Goal: Task Accomplishment & Management: Manage account settings

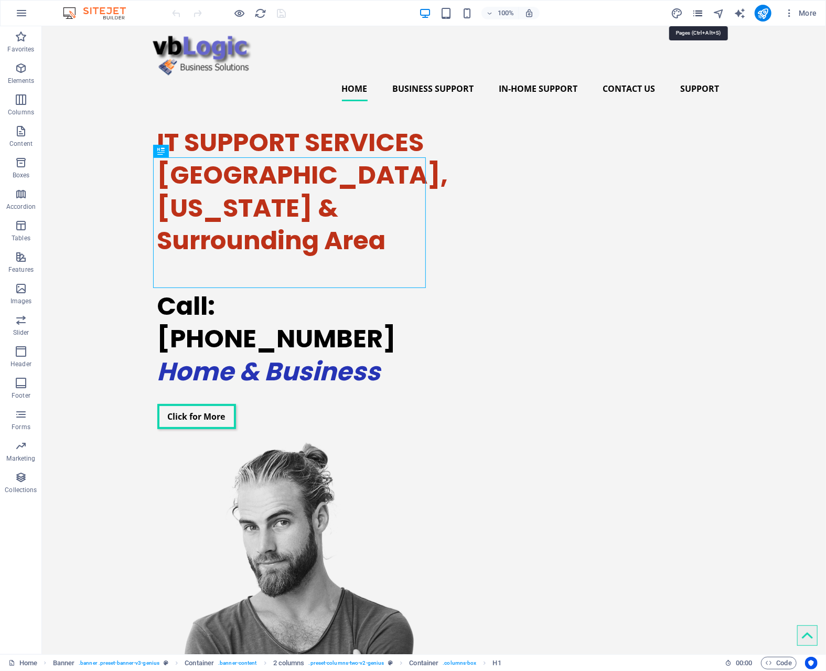
click at [701, 10] on icon "pages" at bounding box center [698, 13] width 12 height 12
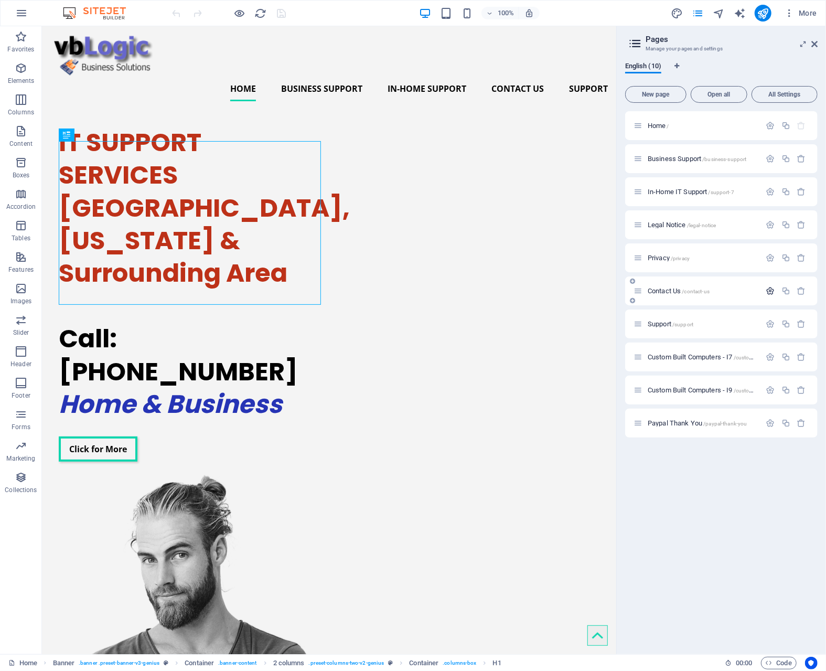
click at [769, 291] on icon "button" at bounding box center [770, 290] width 9 height 9
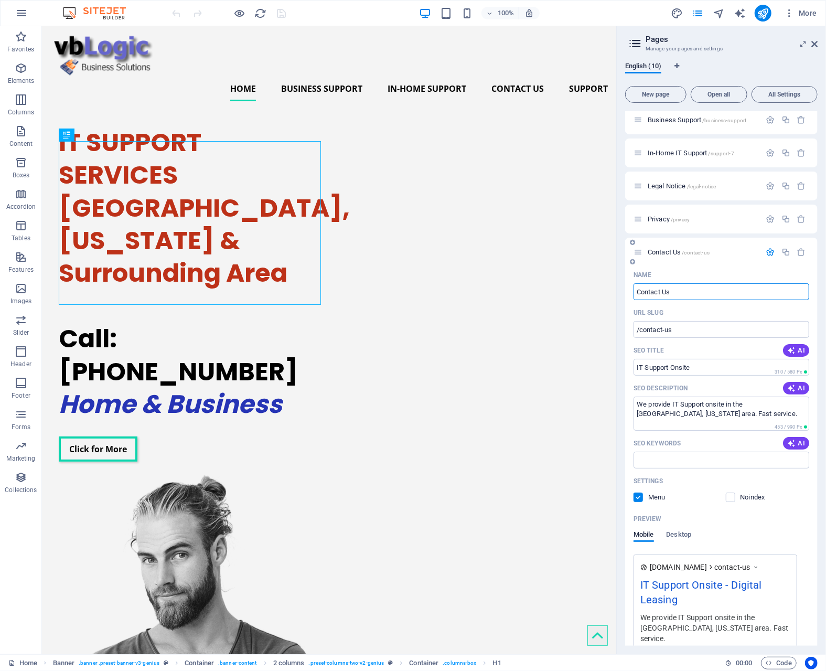
scroll to position [105, 0]
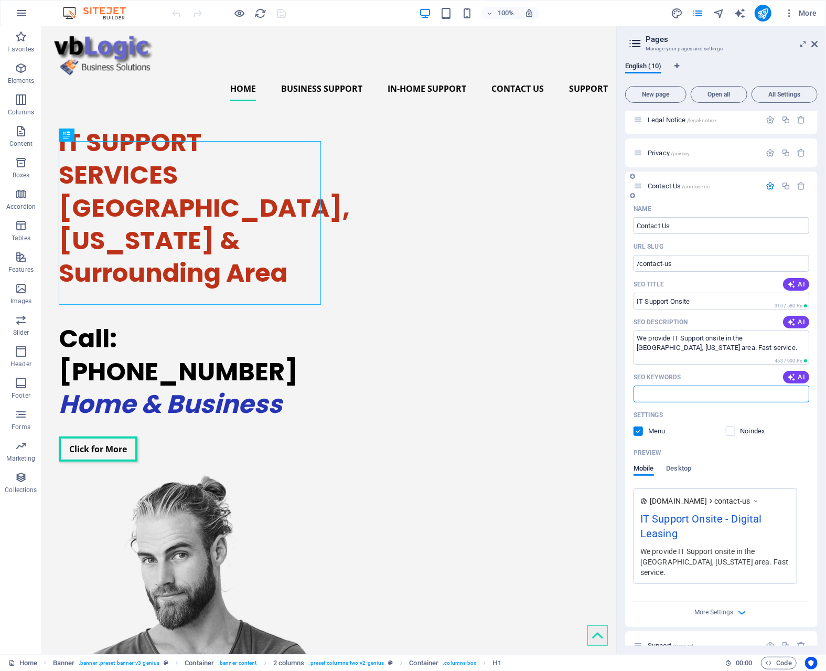
click at [686, 394] on input "SEO Keywords" at bounding box center [722, 394] width 176 height 17
type input "it support onsite"
click at [689, 409] on div "Settings" at bounding box center [722, 415] width 176 height 17
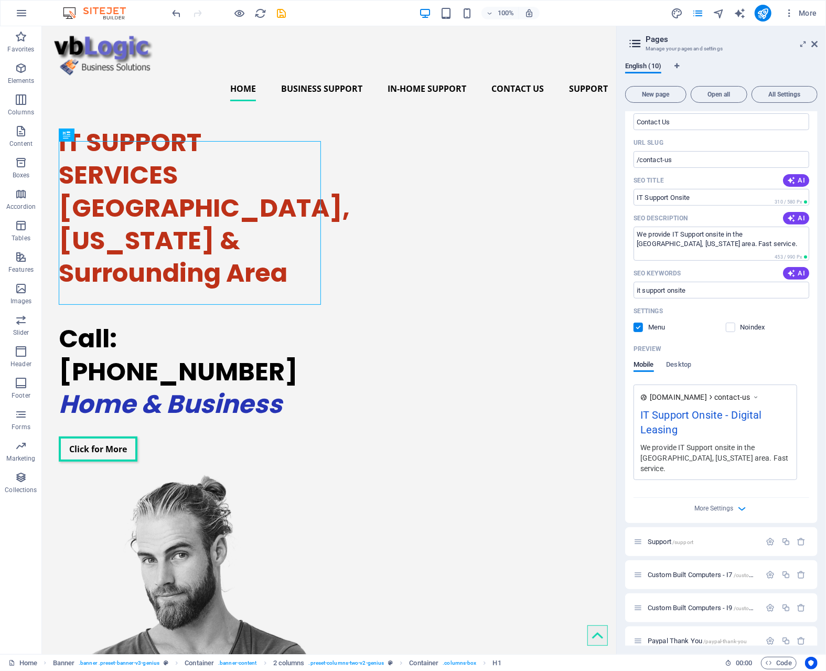
scroll to position [211, 0]
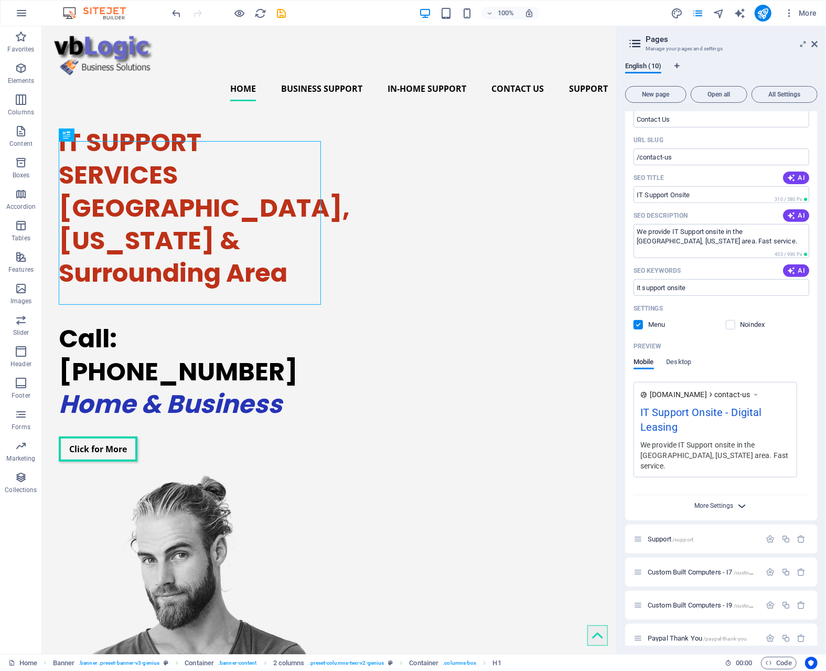
click at [718, 502] on span "More Settings" at bounding box center [714, 505] width 39 height 7
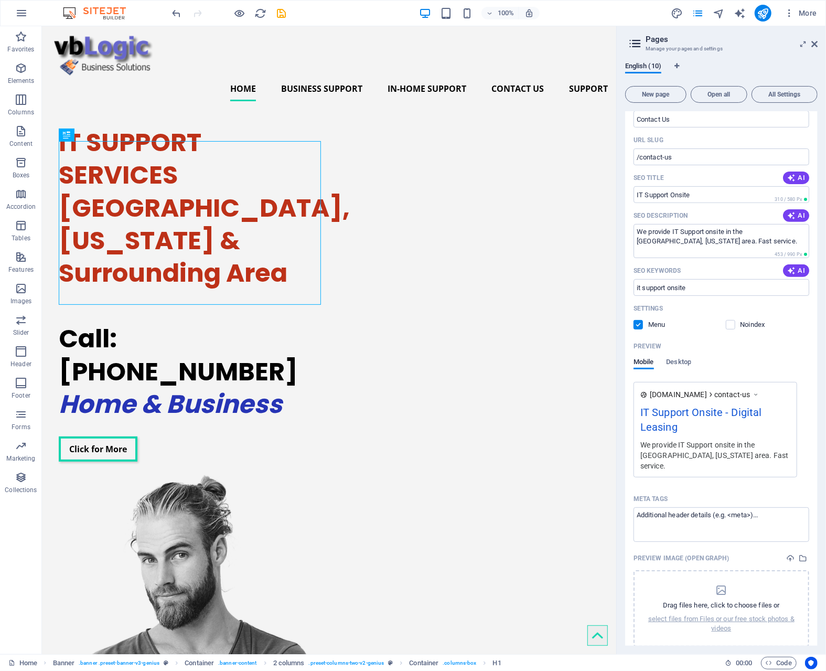
scroll to position [159, 0]
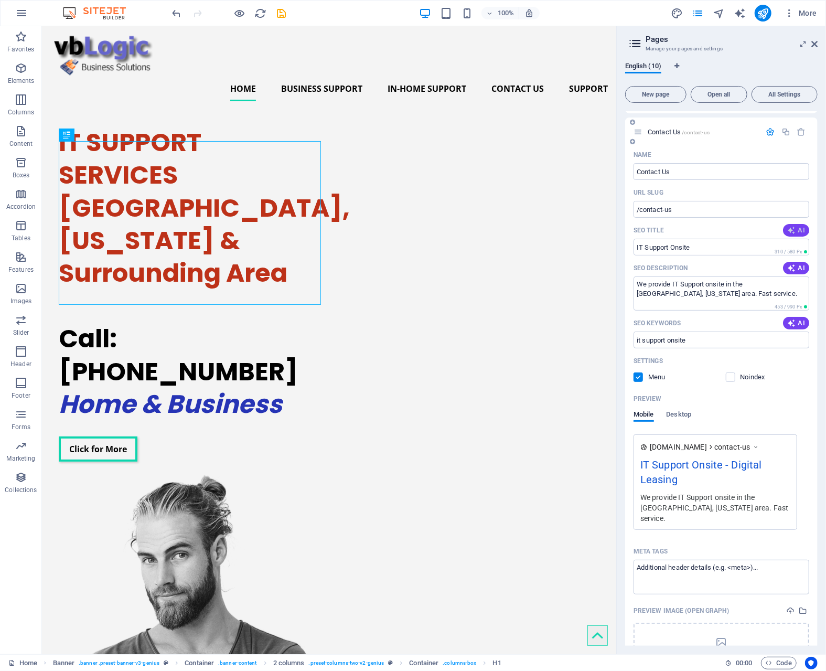
click at [796, 229] on span "AI" at bounding box center [796, 230] width 18 height 8
type input "Quick IT Support Services"
click at [795, 268] on span "AI" at bounding box center [796, 268] width 18 height 8
type textarea "Discover responsive IT support services at vbLogic Development. Share project d…"
click at [797, 323] on span "AI" at bounding box center [796, 323] width 18 height 8
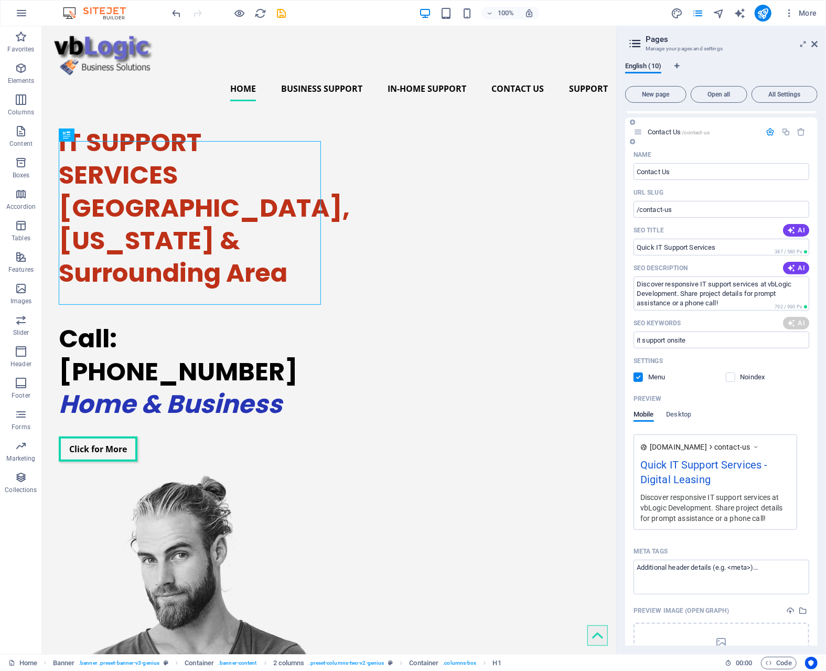
type input "IT Support Services, vbLogic Development, project inquiry, IT support, technica…"
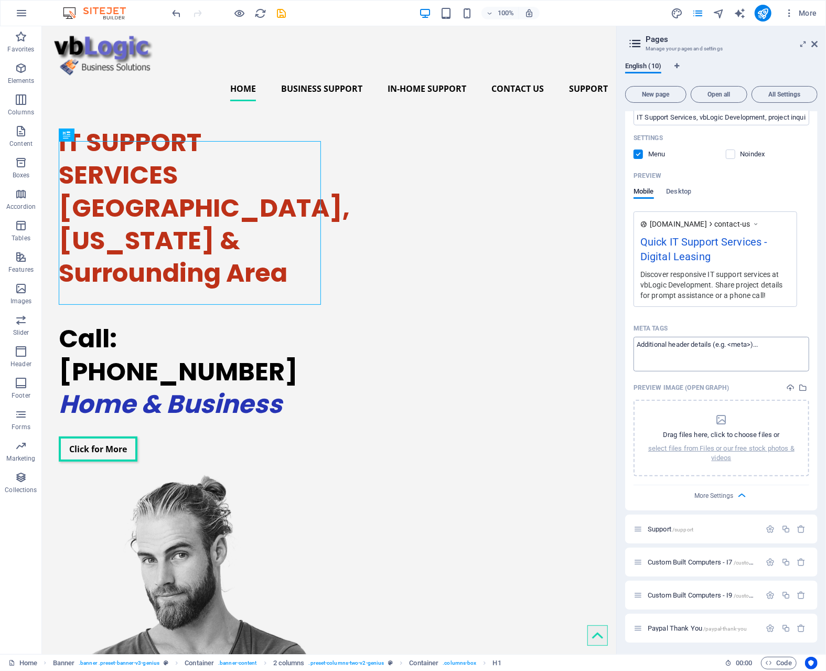
scroll to position [329, 0]
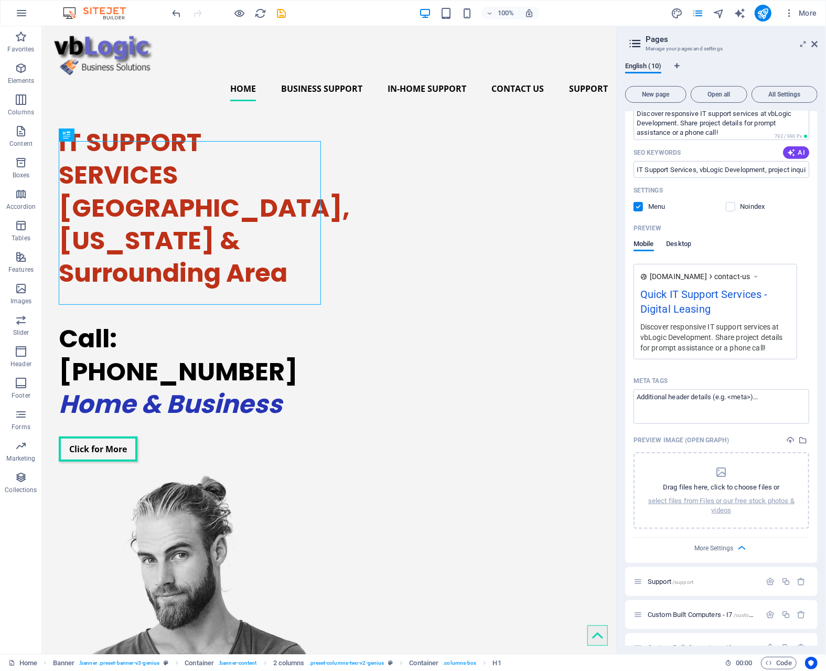
click at [680, 243] on span "Desktop" at bounding box center [679, 245] width 25 height 15
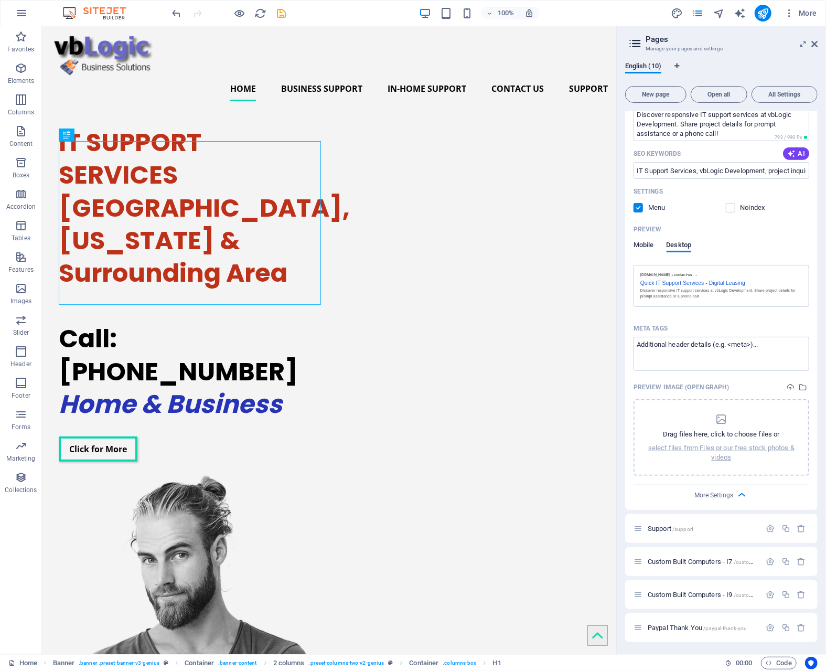
click at [648, 245] on span "Mobile" at bounding box center [644, 246] width 20 height 15
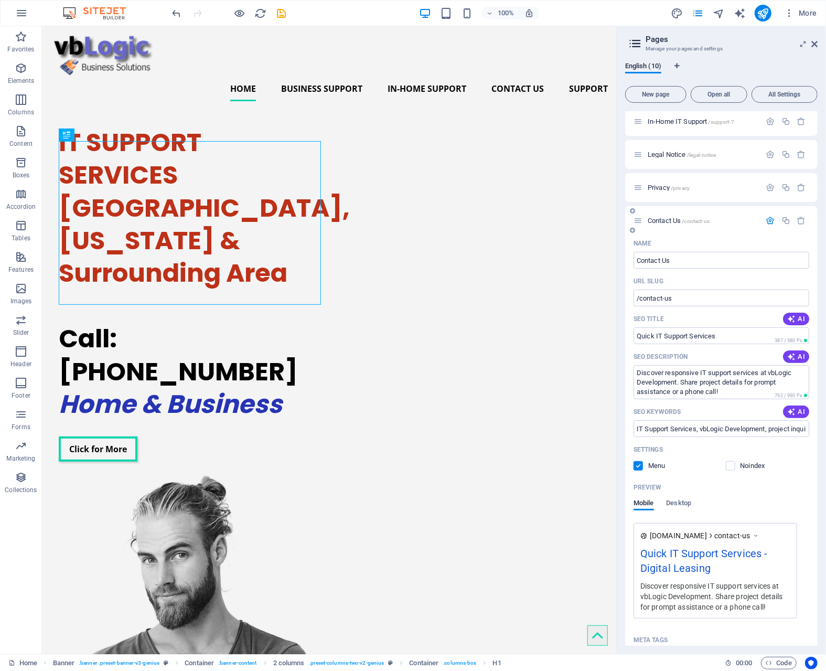
scroll to position [66, 0]
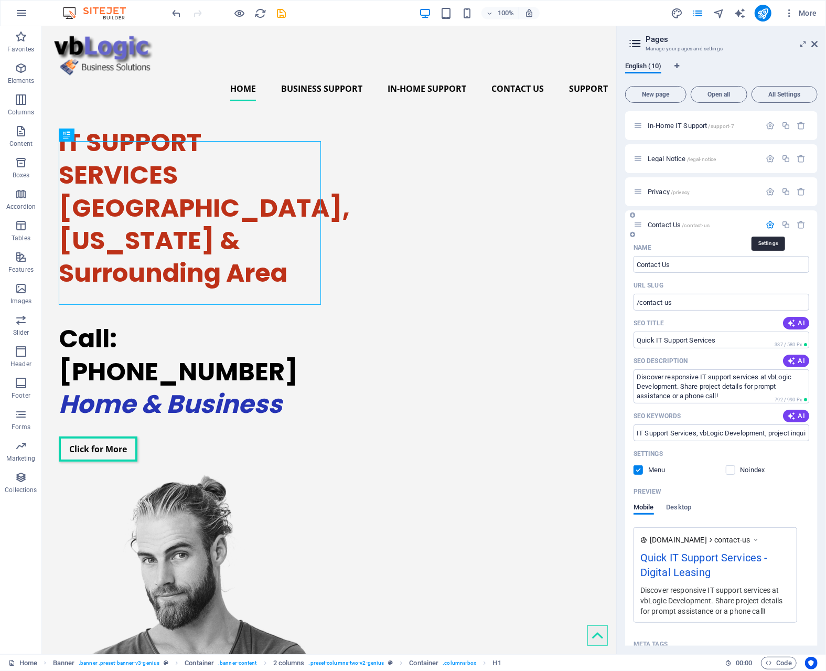
click at [767, 222] on icon "button" at bounding box center [770, 224] width 9 height 9
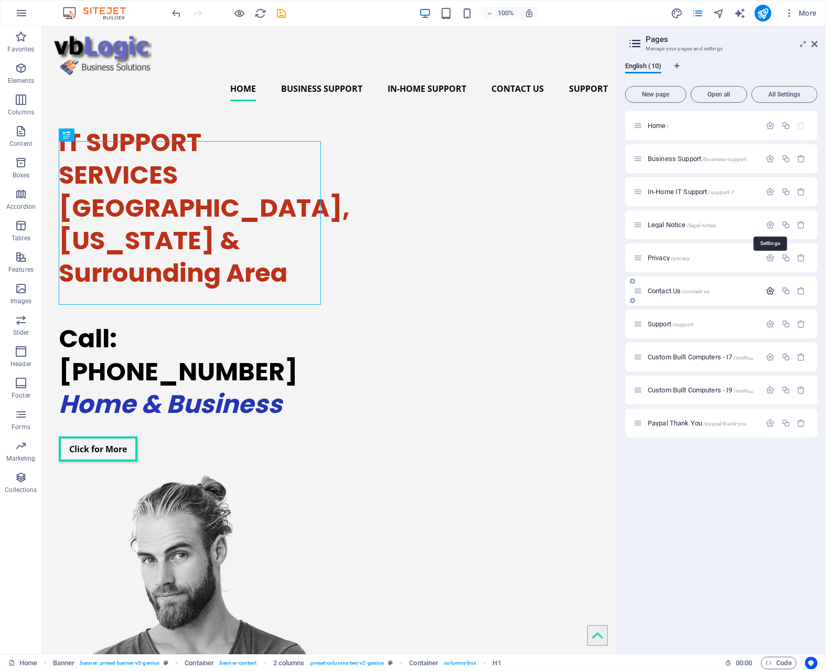
scroll to position [0, 0]
click at [770, 323] on icon "button" at bounding box center [770, 323] width 9 height 9
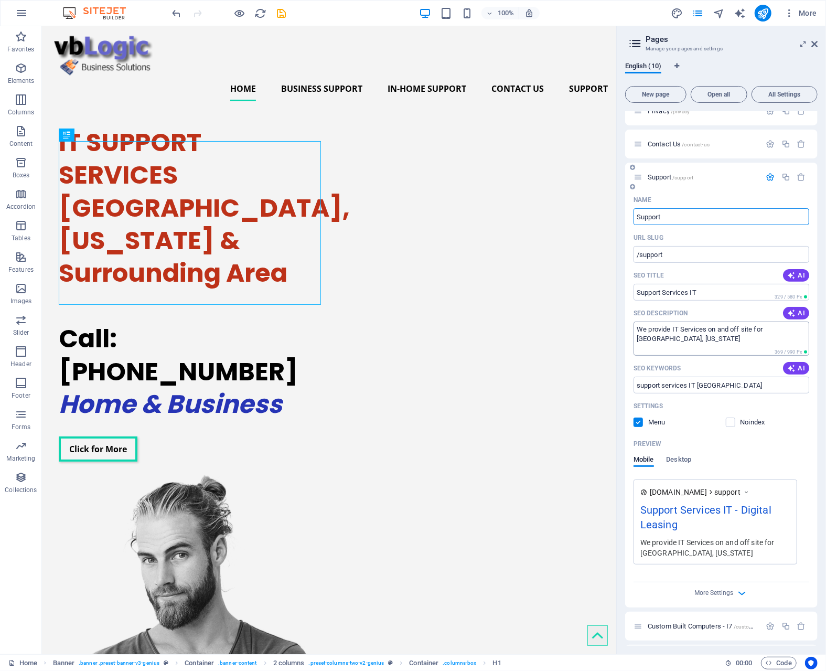
scroll to position [157, 0]
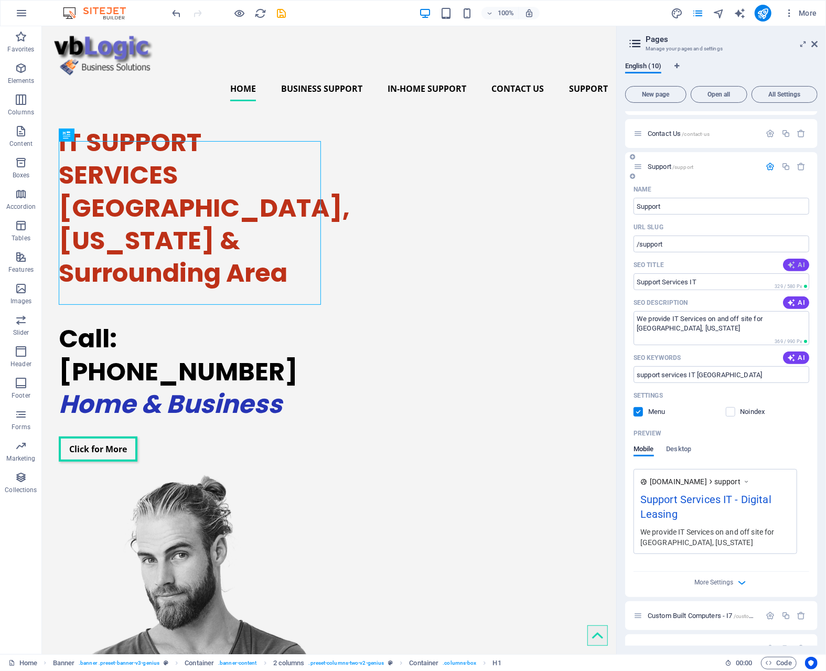
click at [796, 265] on span "AI" at bounding box center [796, 265] width 18 height 8
type input "Quick Virus Support at Home"
click at [794, 301] on span "AI" at bounding box center [796, 302] width 18 height 8
type textarea "Get expert help for your computer virus and boot issues without leaving home. C…"
click at [797, 358] on span "AI" at bounding box center [796, 358] width 18 height 8
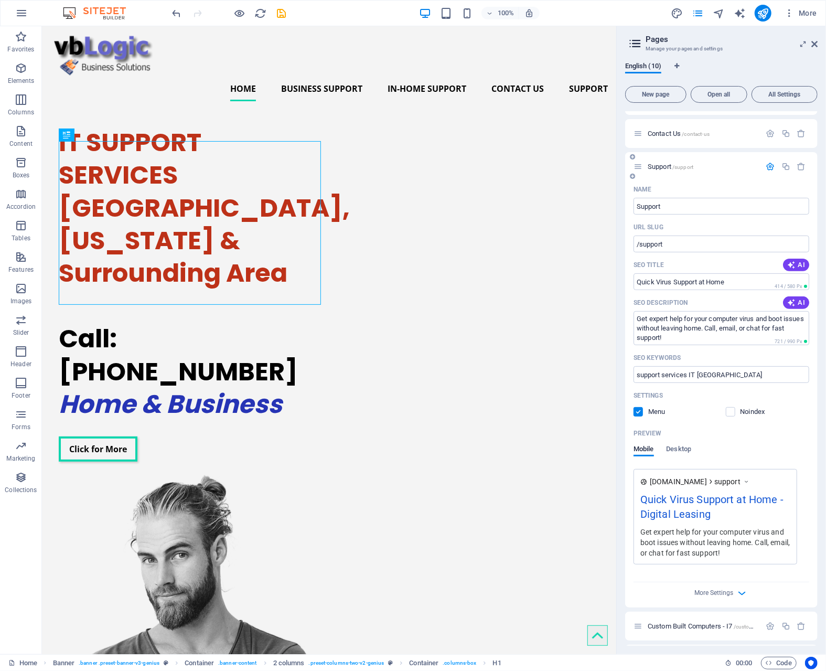
type input "computer virus support, computer wont boot, remote tech support, contact tech s…"
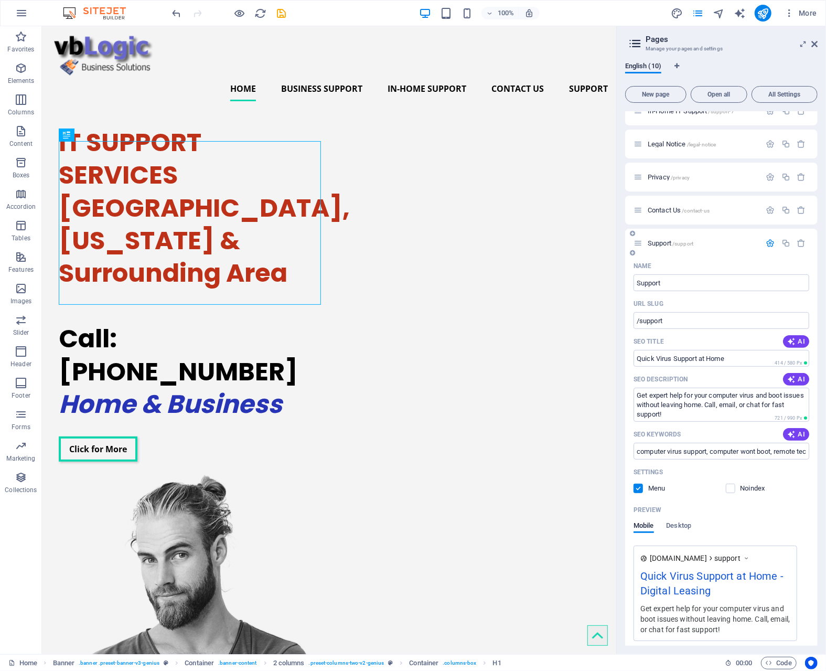
scroll to position [0, 0]
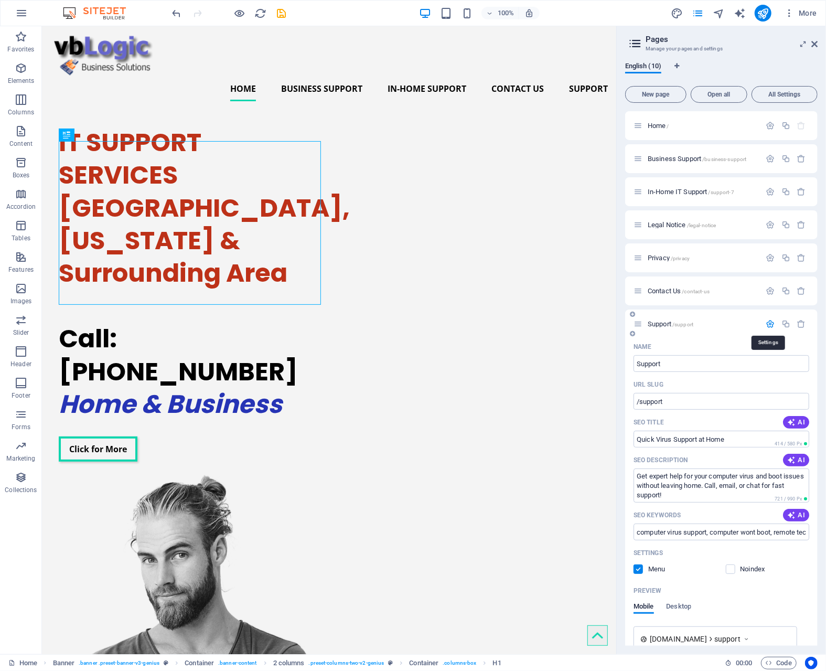
click at [771, 321] on icon "button" at bounding box center [770, 323] width 9 height 9
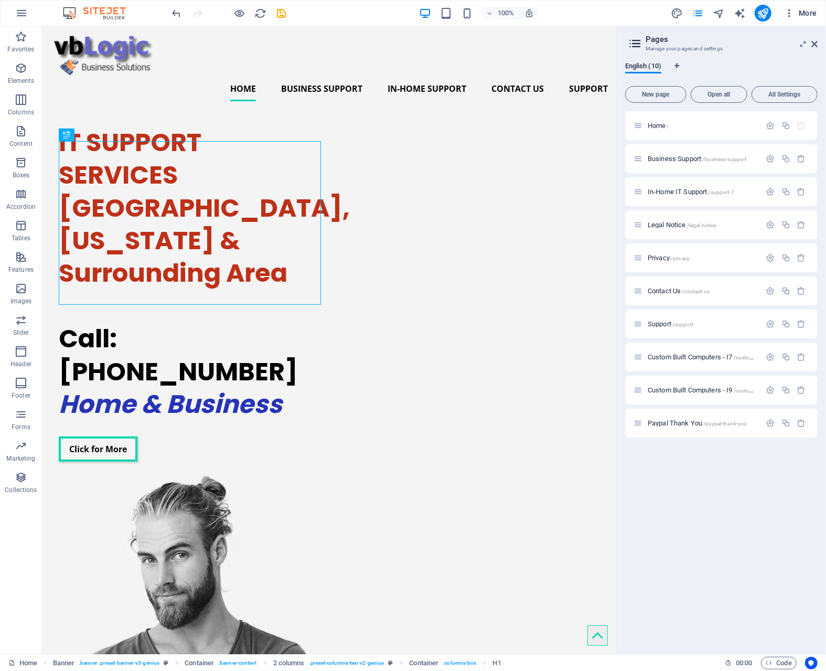
click at [806, 11] on span "More" at bounding box center [800, 13] width 33 height 10
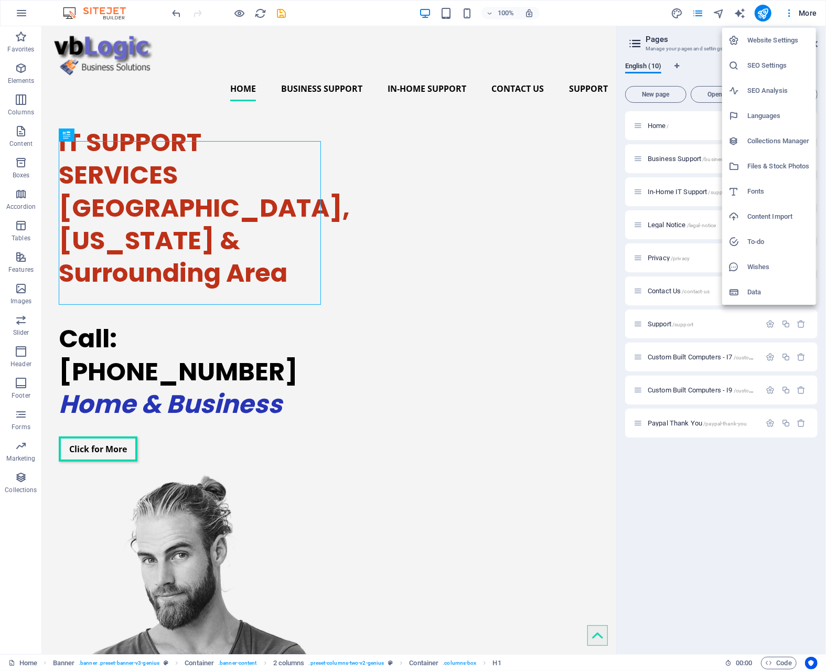
click at [771, 37] on h6 "Website Settings" at bounding box center [778, 40] width 62 height 13
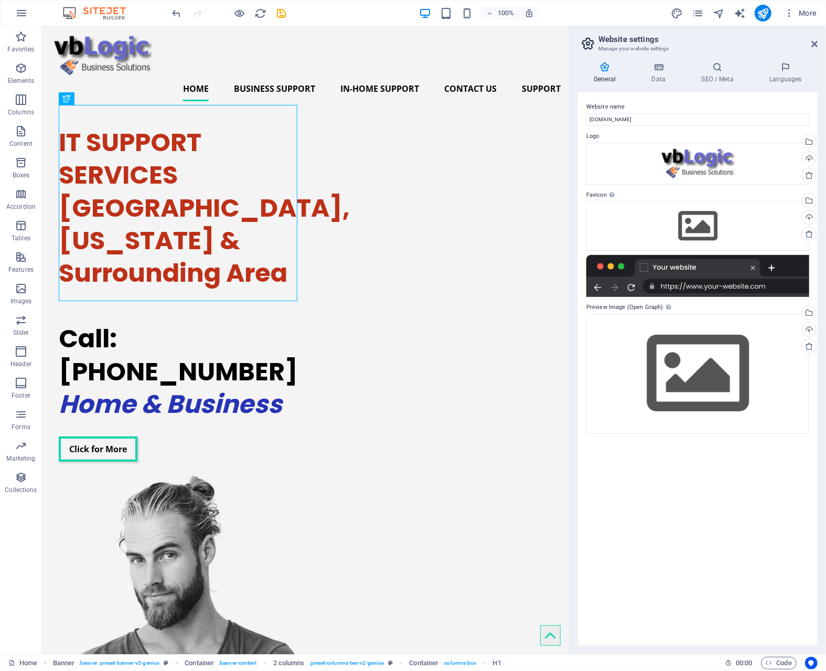
click at [604, 70] on icon at bounding box center [605, 67] width 54 height 10
click at [660, 67] on icon at bounding box center [659, 67] width 46 height 10
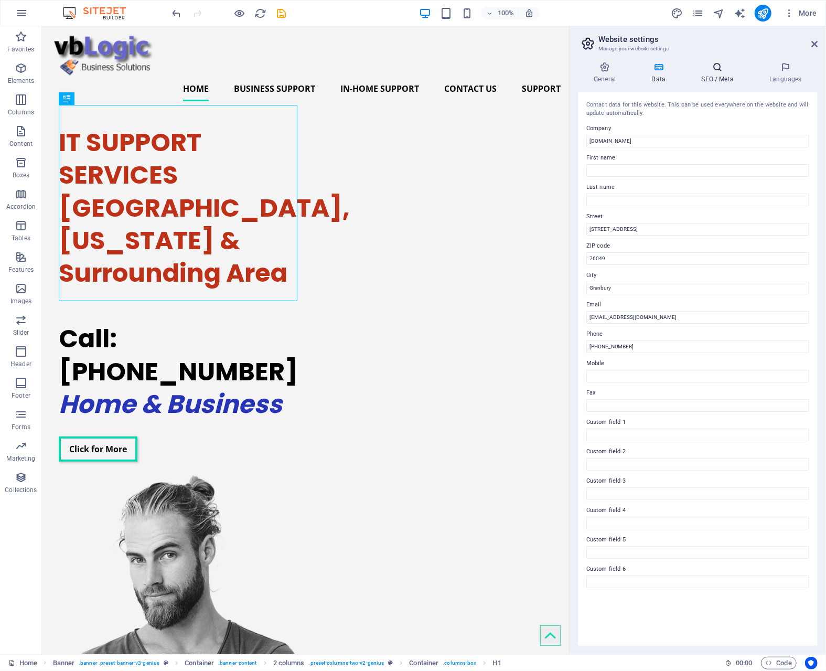
click at [717, 67] on icon at bounding box center [718, 67] width 64 height 10
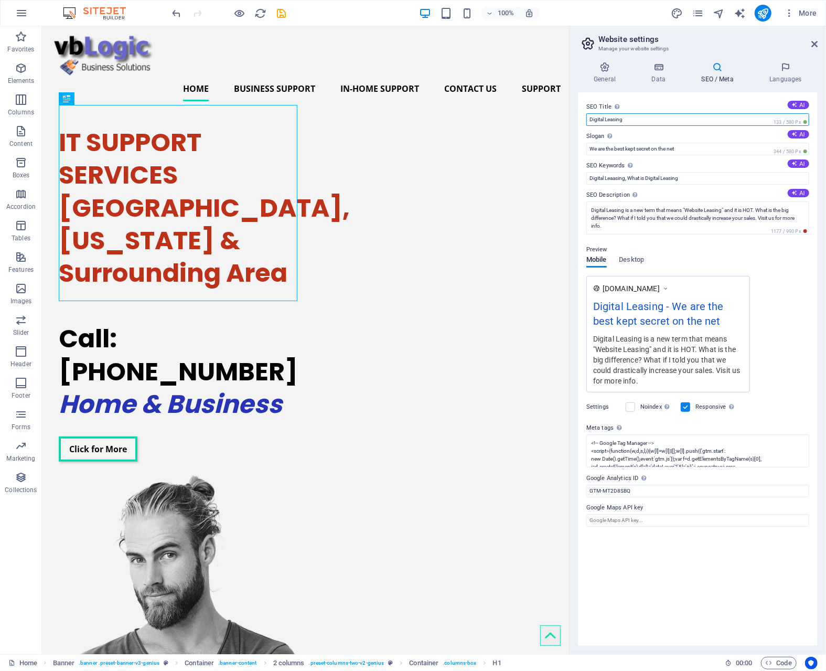
drag, startPoint x: 633, startPoint y: 117, endPoint x: 571, endPoint y: 121, distance: 61.5
click at [571, 121] on aside "Website settings Manage your website settings General Data SEO / Meta Languages…" at bounding box center [697, 340] width 257 height 628
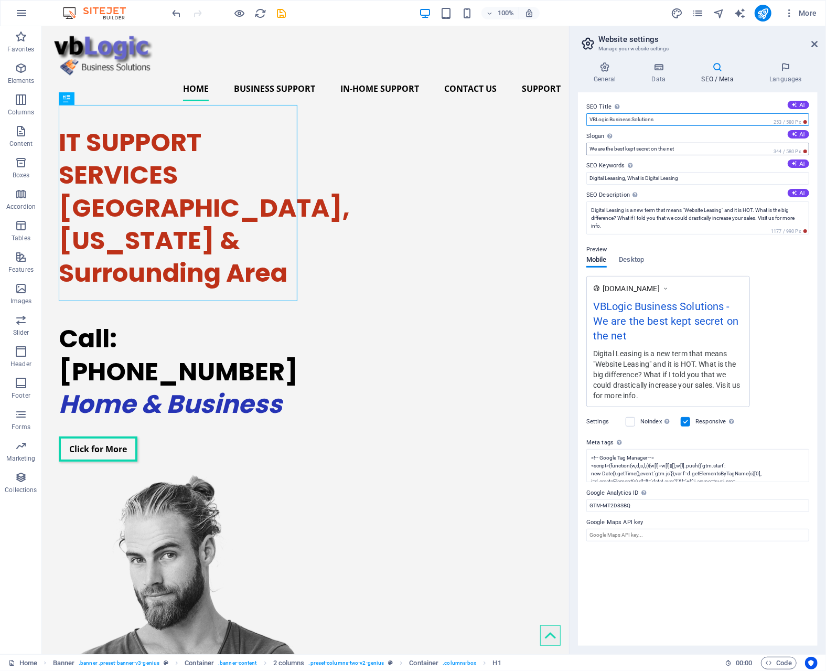
type input "VBLogic Business Solutions"
drag, startPoint x: 682, startPoint y: 147, endPoint x: 575, endPoint y: 138, distance: 106.9
click at [575, 138] on div "General Data SEO / Meta Languages Website name vblogic.net Logo Drag files here…" at bounding box center [698, 354] width 257 height 601
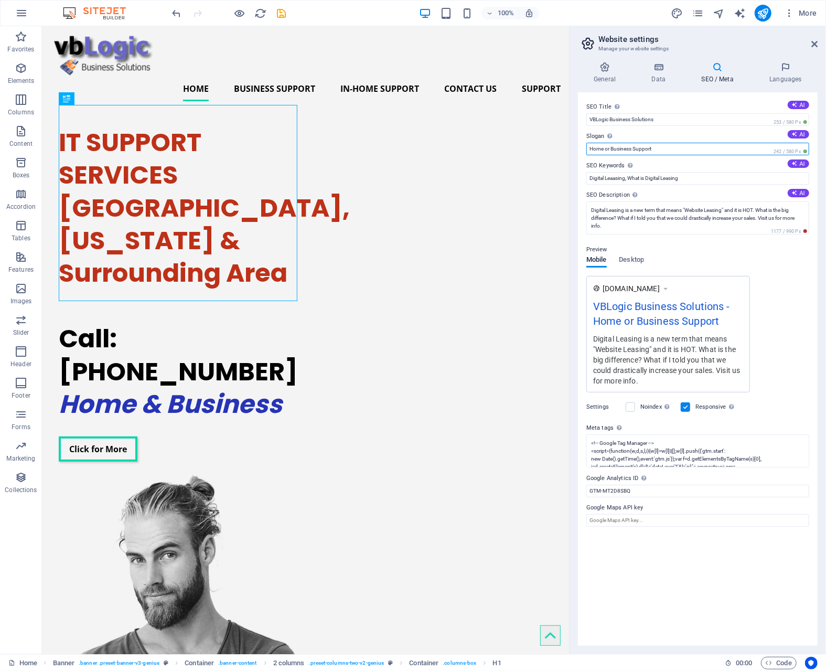
click at [635, 149] on input "Home or Business Support" at bounding box center [697, 149] width 223 height 13
type input "Home or Business IT Support"
drag, startPoint x: 689, startPoint y: 177, endPoint x: 581, endPoint y: 183, distance: 108.2
click at [581, 183] on div "SEO Title The title of your website - make it something that stands out in sear…" at bounding box center [698, 368] width 240 height 553
click at [799, 163] on button "AI" at bounding box center [799, 163] width 22 height 8
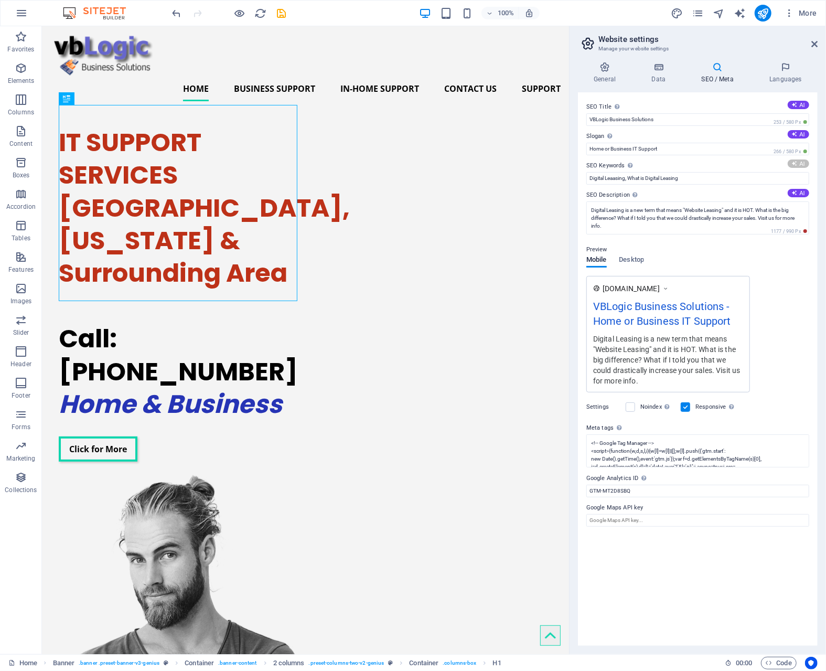
type input "IT support services, computer repair Granbury, remote assistance Texas, network…"
click at [800, 191] on button "AI" at bounding box center [799, 193] width 22 height 8
type textarea "Expert IT support services in Granbury, TX. Fast, affordable solutions for home…"
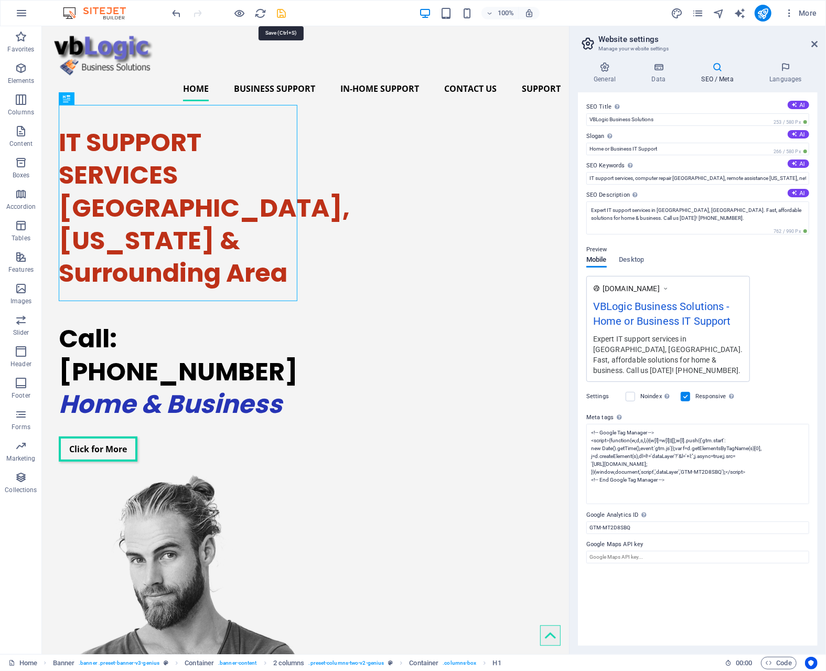
click at [282, 12] on icon "save" at bounding box center [282, 13] width 12 height 12
checkbox input "false"
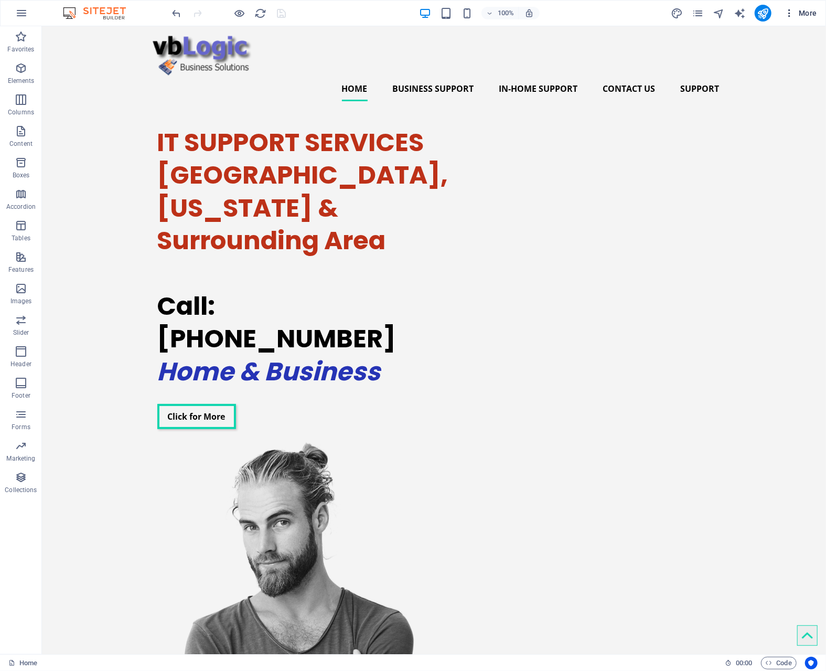
click at [804, 13] on span "More" at bounding box center [800, 13] width 33 height 10
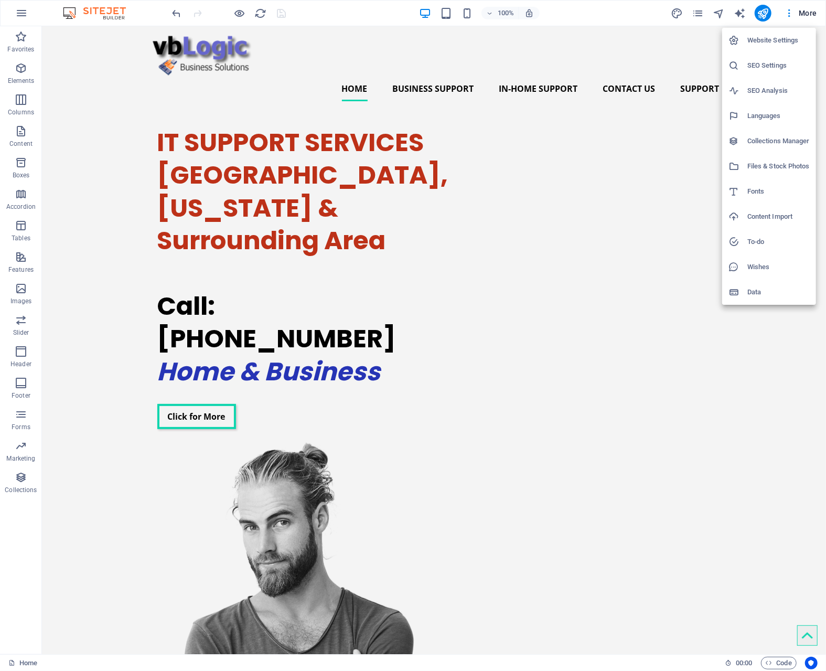
click at [767, 63] on h6 "SEO Settings" at bounding box center [778, 65] width 62 height 13
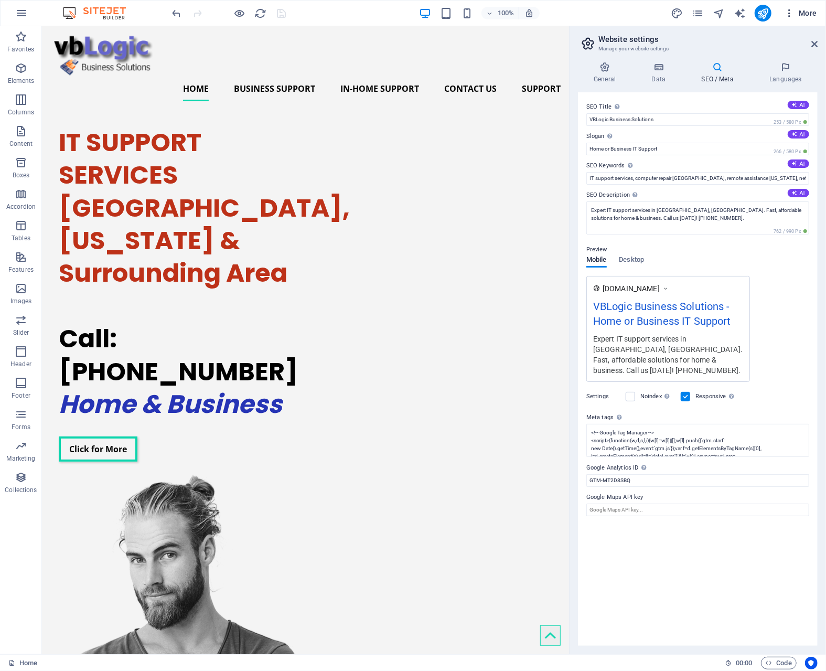
click at [806, 14] on span "More" at bounding box center [800, 13] width 33 height 10
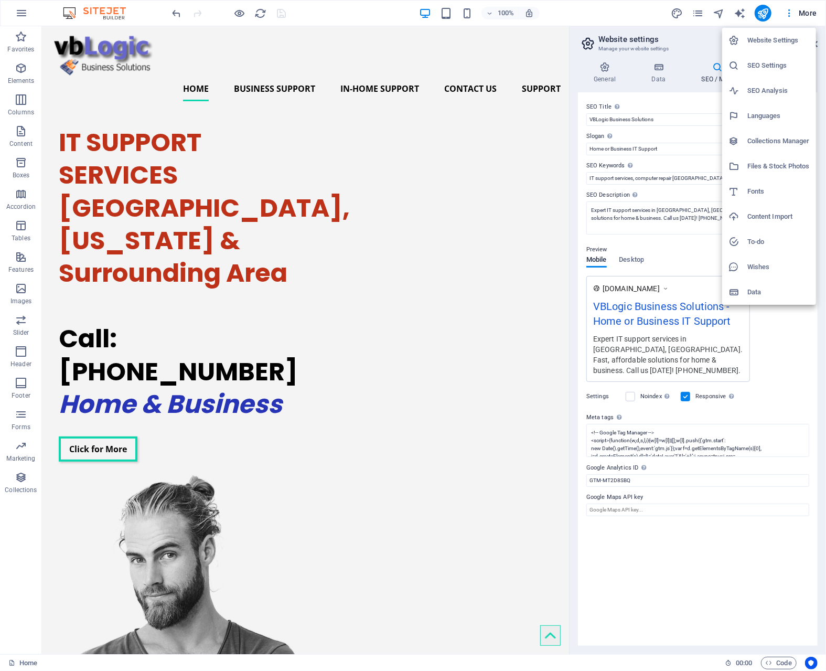
click at [764, 89] on h6 "SEO Analysis" at bounding box center [778, 90] width 62 height 13
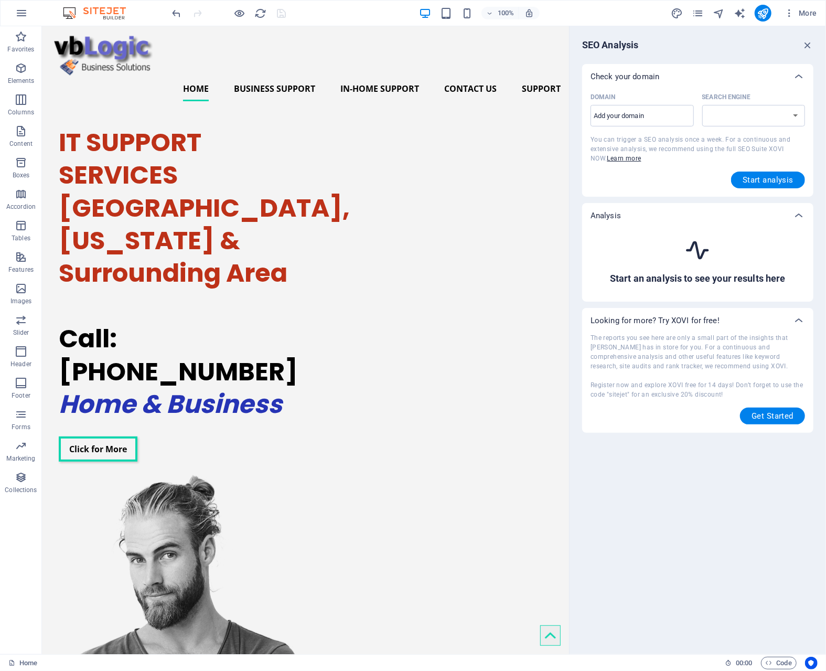
select select "google.com"
drag, startPoint x: 660, startPoint y: 113, endPoint x: 584, endPoint y: 115, distance: 75.6
click at [584, 115] on div "Domain ​ Search Engine google.de google.at google.es google.co.uk google.fr goo…" at bounding box center [697, 143] width 231 height 108
type input "[DOMAIN_NAME]"
click at [741, 180] on button "Start analysis" at bounding box center [768, 180] width 74 height 17
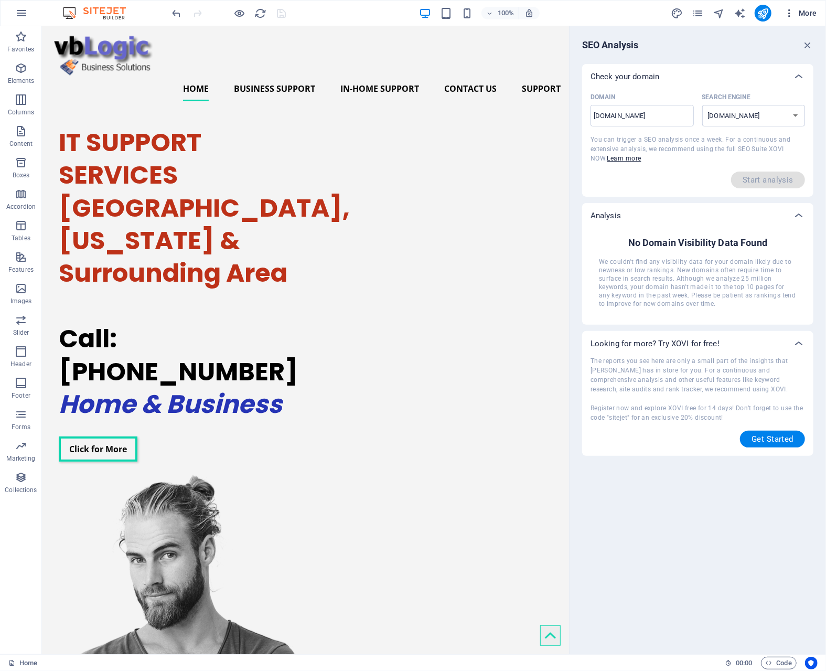
click at [807, 13] on span "More" at bounding box center [800, 13] width 33 height 10
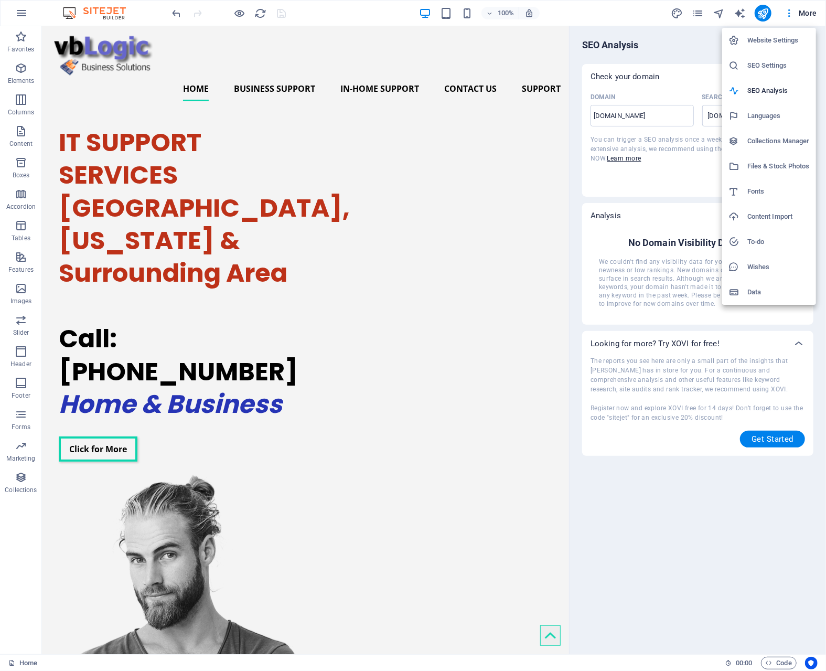
click at [788, 14] on div at bounding box center [413, 335] width 826 height 671
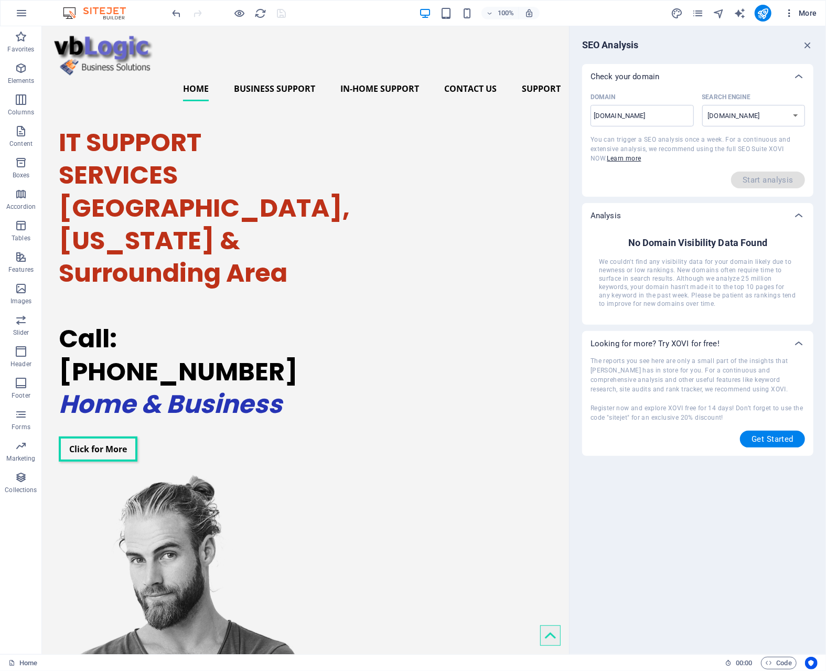
click at [790, 14] on icon "button" at bounding box center [789, 13] width 10 height 10
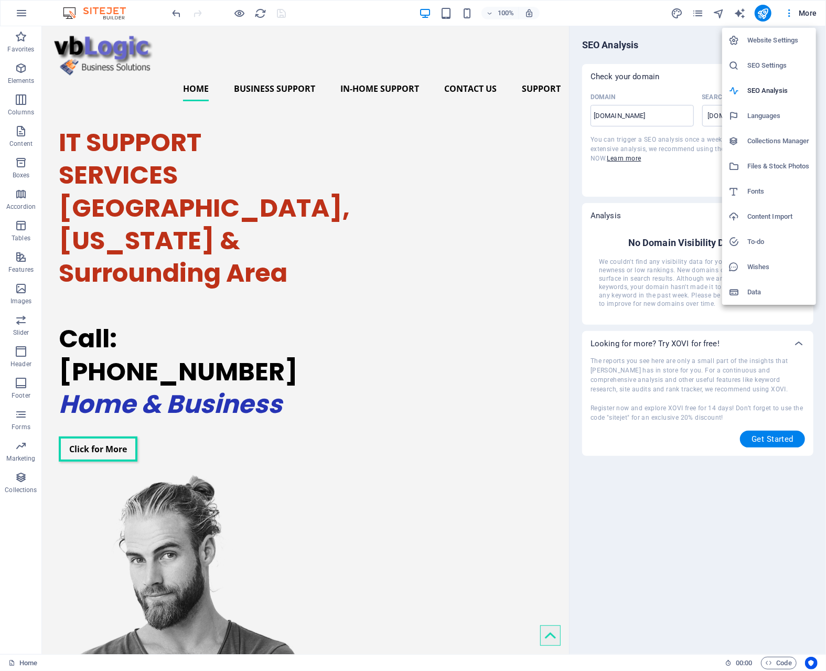
click at [773, 39] on h6 "Website Settings" at bounding box center [778, 40] width 62 height 13
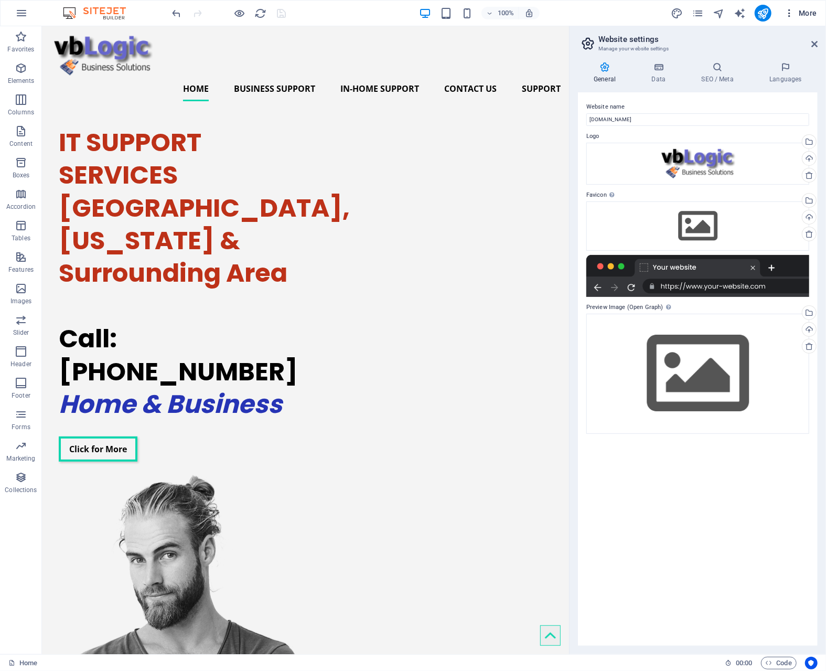
click at [809, 9] on span "More" at bounding box center [800, 13] width 33 height 10
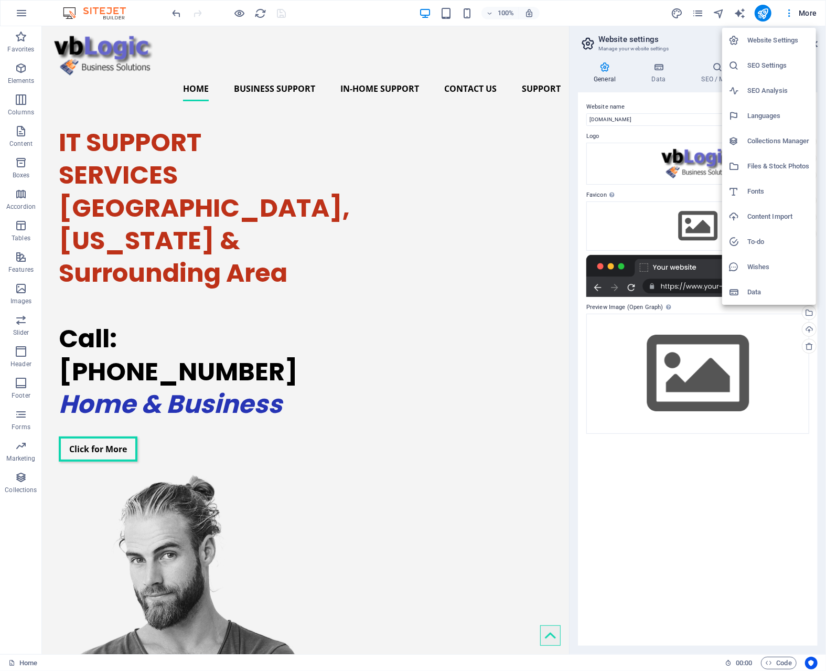
click at [382, 27] on div at bounding box center [413, 335] width 826 height 671
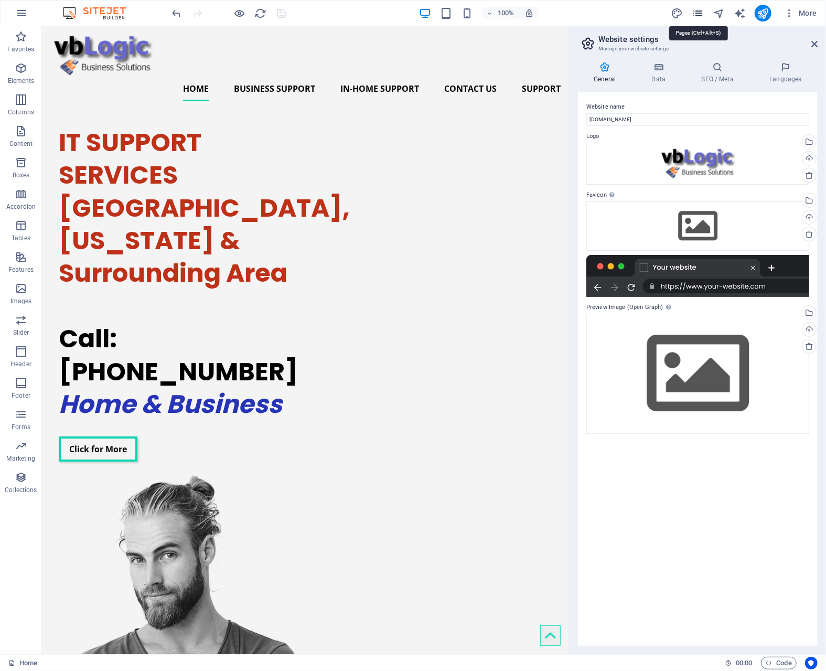
click at [698, 13] on icon "pages" at bounding box center [698, 13] width 12 height 12
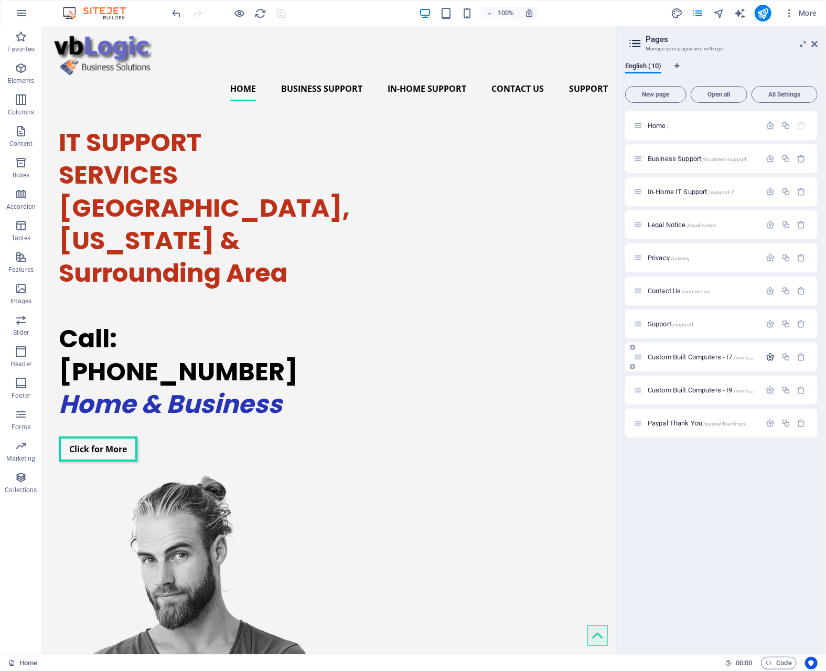
click at [771, 356] on icon "button" at bounding box center [770, 356] width 9 height 9
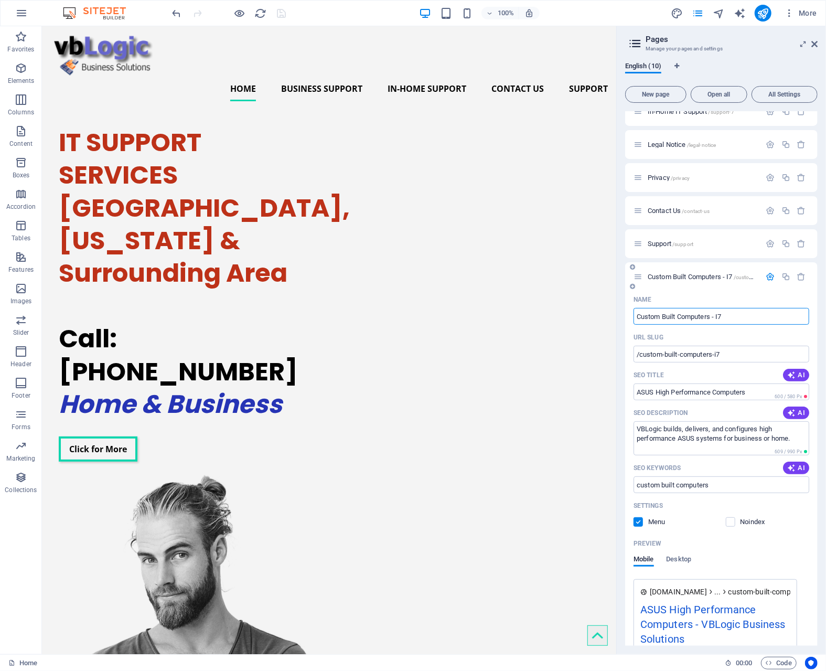
scroll to position [105, 0]
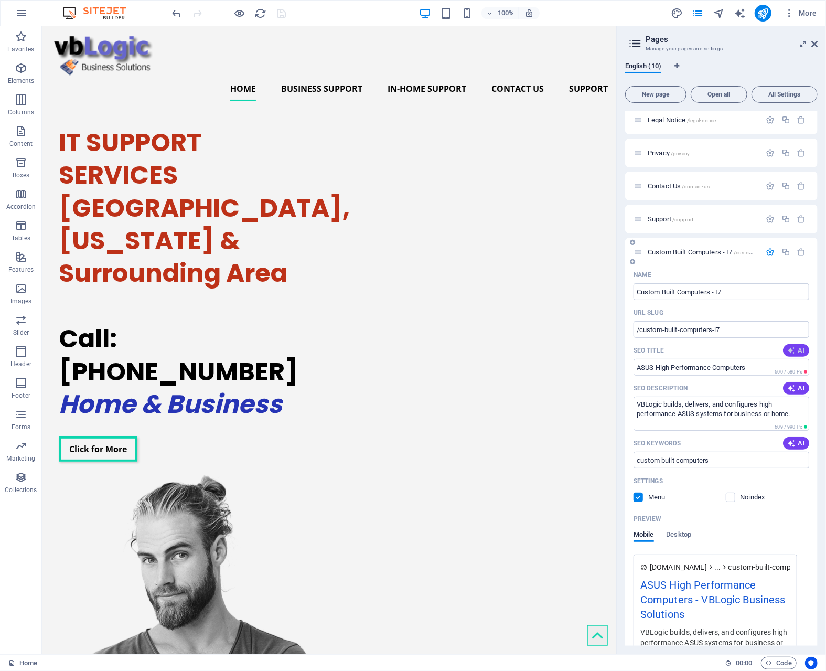
click at [794, 349] on icon "button" at bounding box center [791, 350] width 8 height 8
type input "Reliable Custom PCs Since 1986"
click at [795, 389] on span "AI" at bounding box center [796, 388] width 18 height 8
type textarea "Discover reliable custom computers by VBLogic, crafted with top-quality parts a…"
click at [795, 441] on span "AI" at bounding box center [796, 443] width 18 height 8
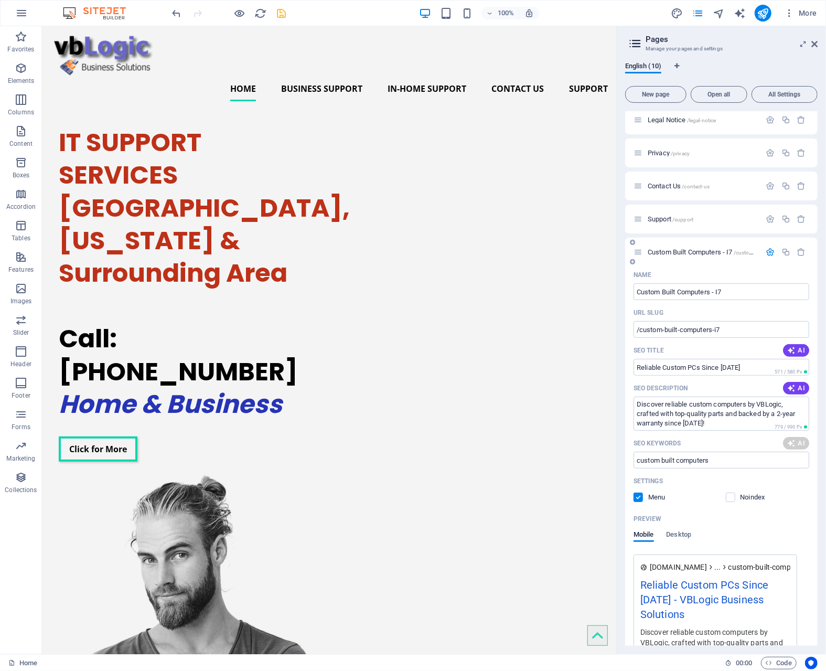
type input "custom computers, high-performance systems, reliable computer builds, no-nonsen…"
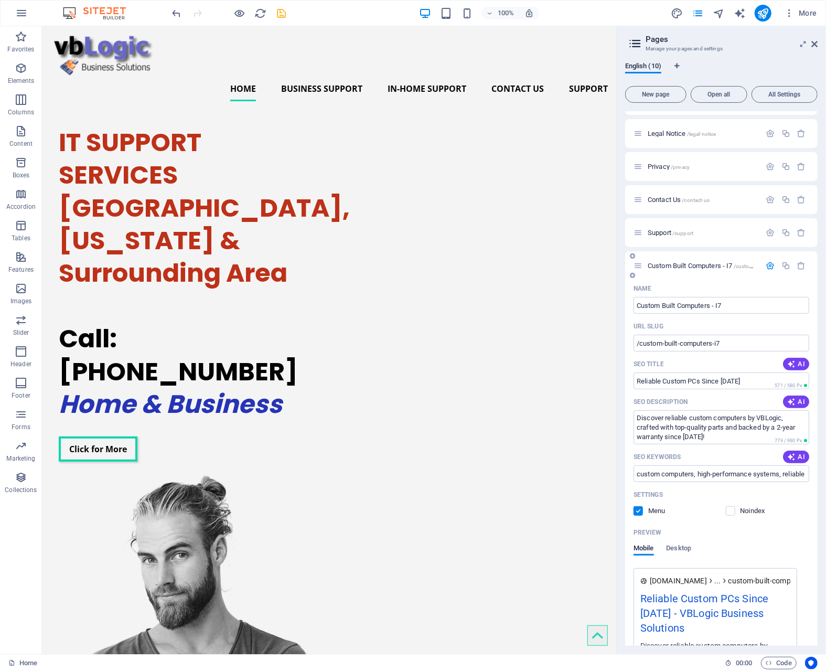
scroll to position [0, 0]
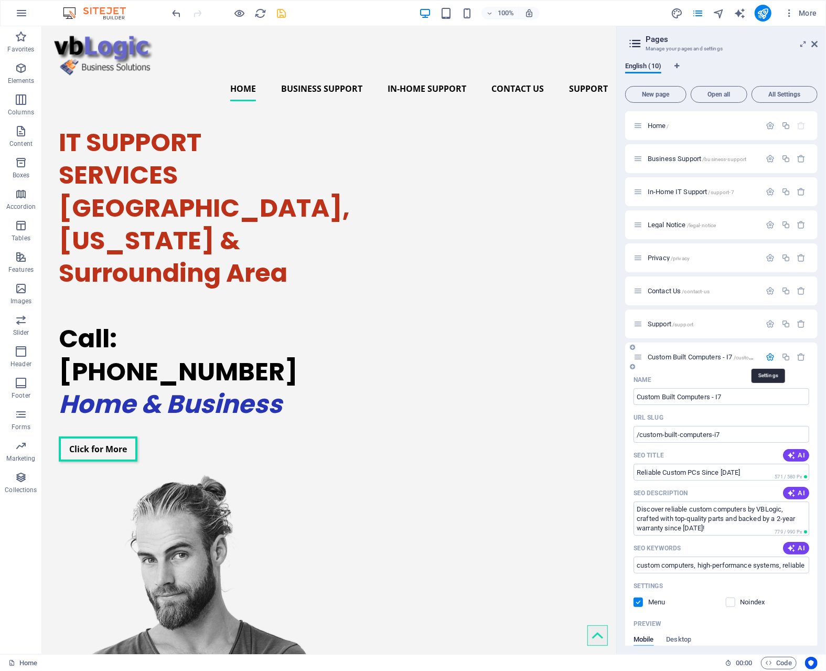
click at [770, 354] on icon "button" at bounding box center [770, 356] width 9 height 9
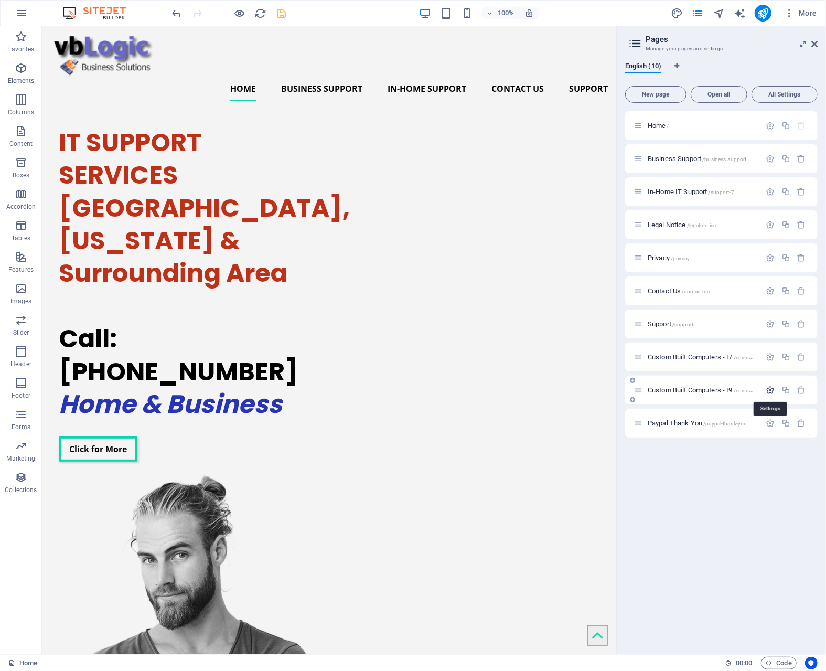
click at [771, 389] on icon "button" at bounding box center [770, 390] width 9 height 9
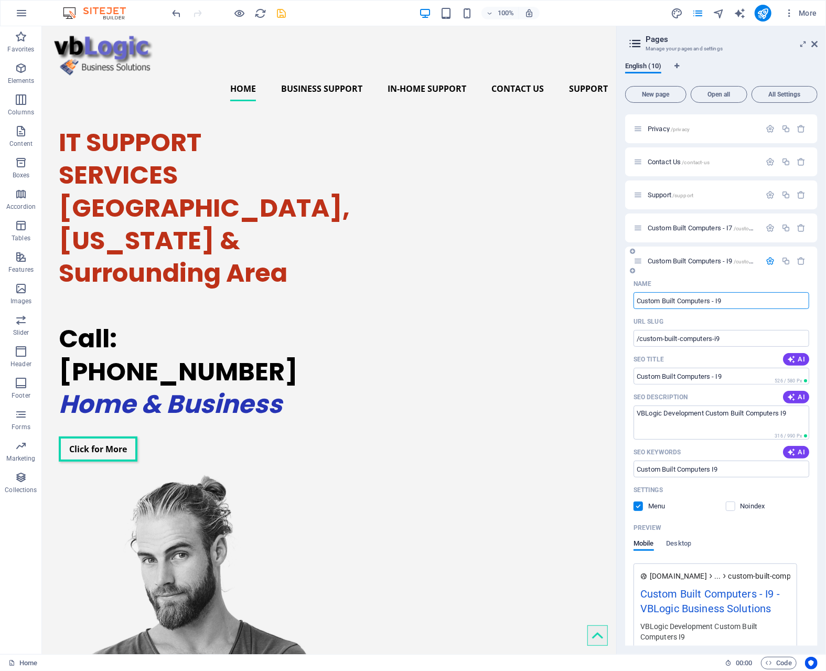
scroll to position [157, 0]
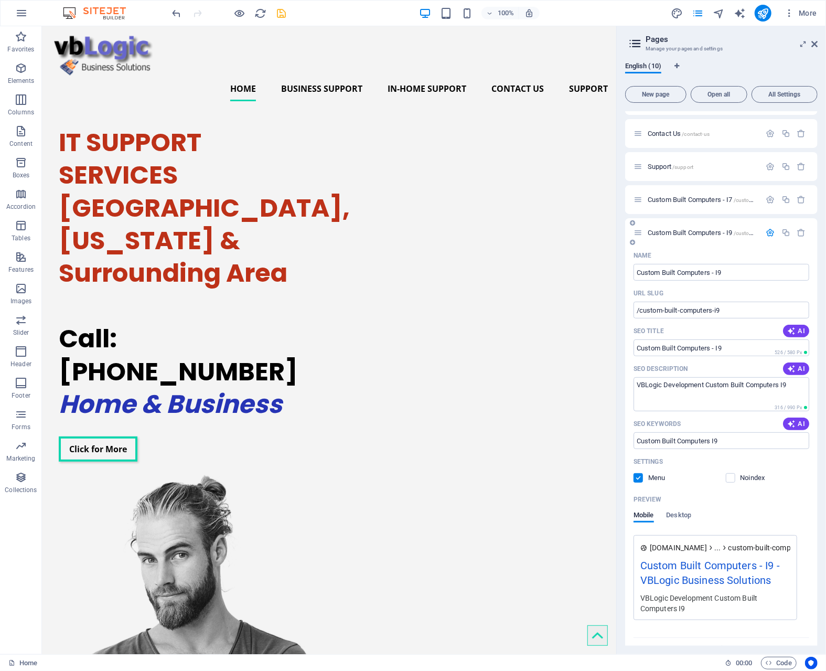
click at [791, 332] on icon "button" at bounding box center [791, 331] width 8 height 8
type input "Custom i9 PCs by VBLogic"
click at [797, 367] on span "AI" at bounding box center [796, 369] width 18 height 8
type textarea "Experience top-tier performance with custom i9 computers from VBLogic. Built to…"
click at [794, 423] on icon "button" at bounding box center [791, 424] width 8 height 8
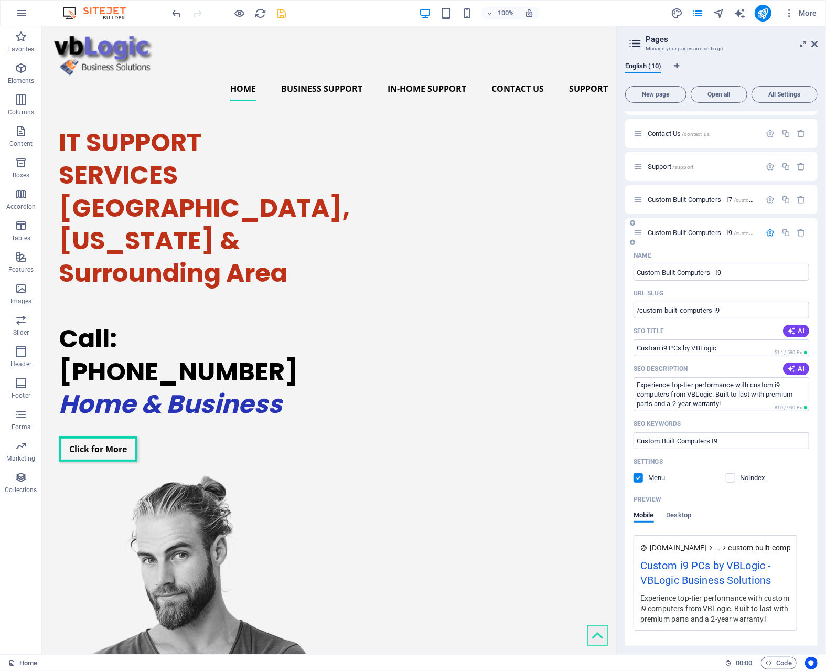
type input "Custom i9 Computers, High-End Gaming PCs, Reliable Custom Builds, Intel i9 Desk…"
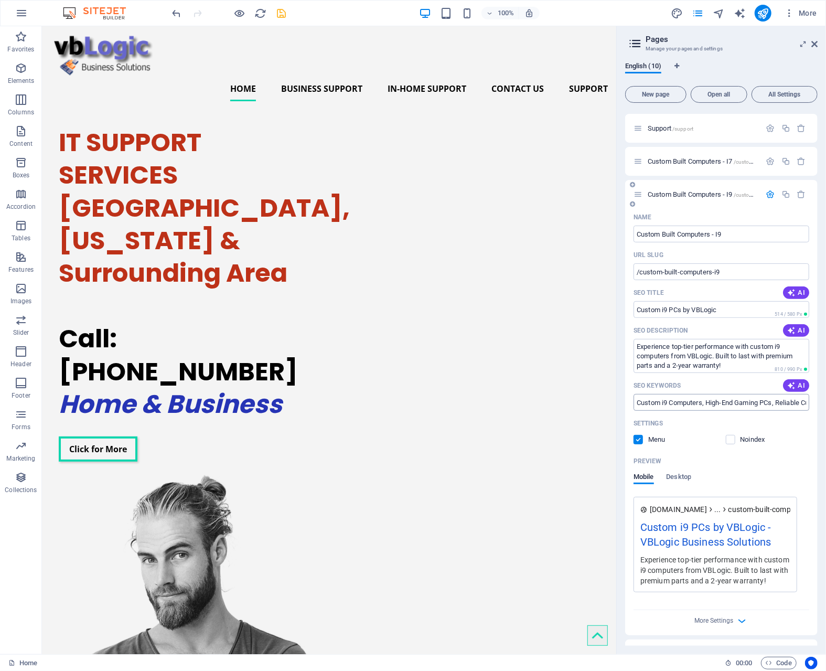
scroll to position [222, 0]
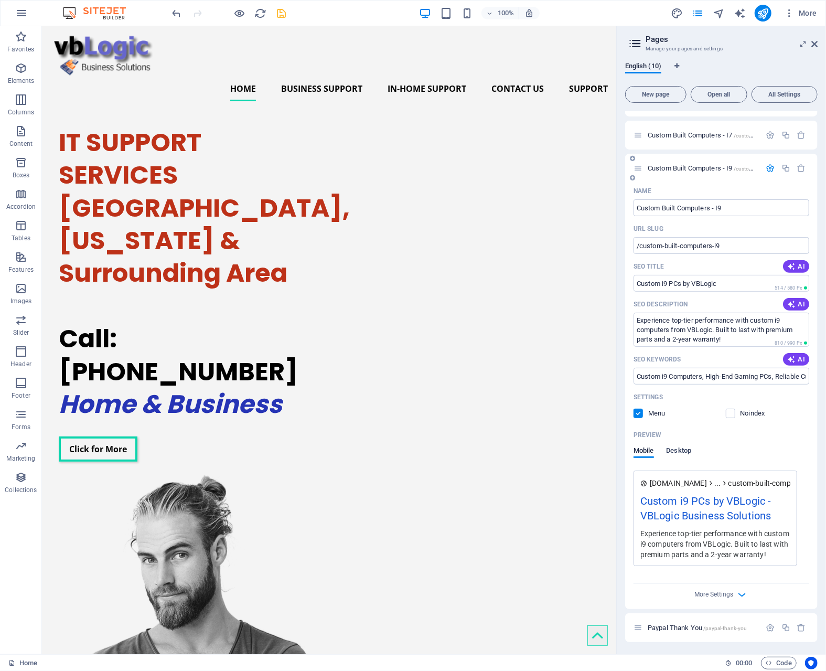
click at [685, 450] on span "Desktop" at bounding box center [679, 451] width 25 height 15
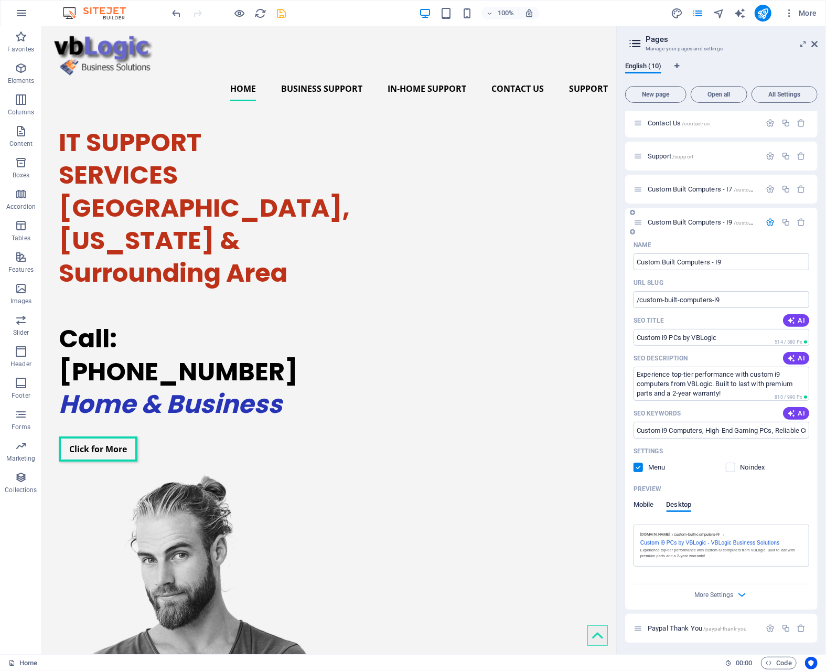
click at [643, 504] on span "Mobile" at bounding box center [644, 505] width 20 height 15
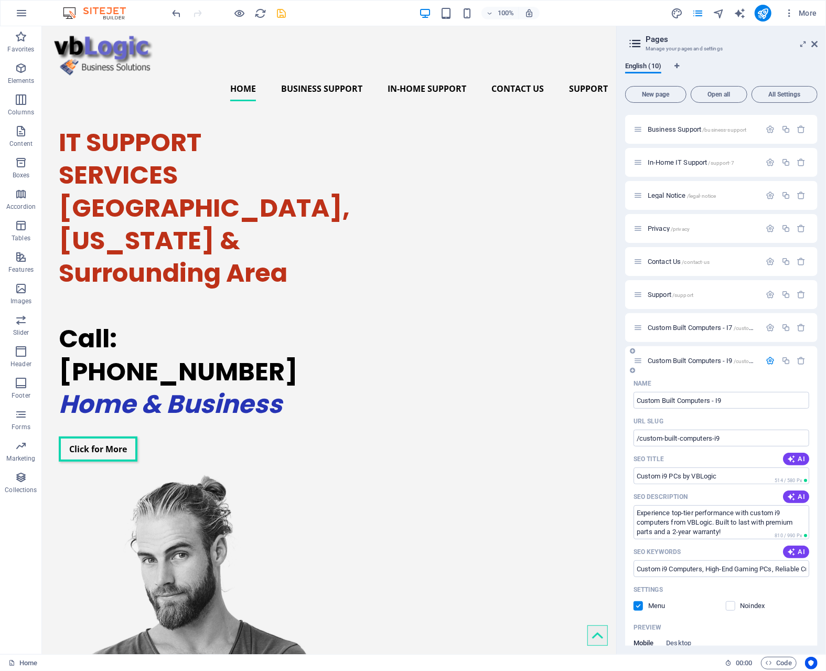
scroll to position [0, 0]
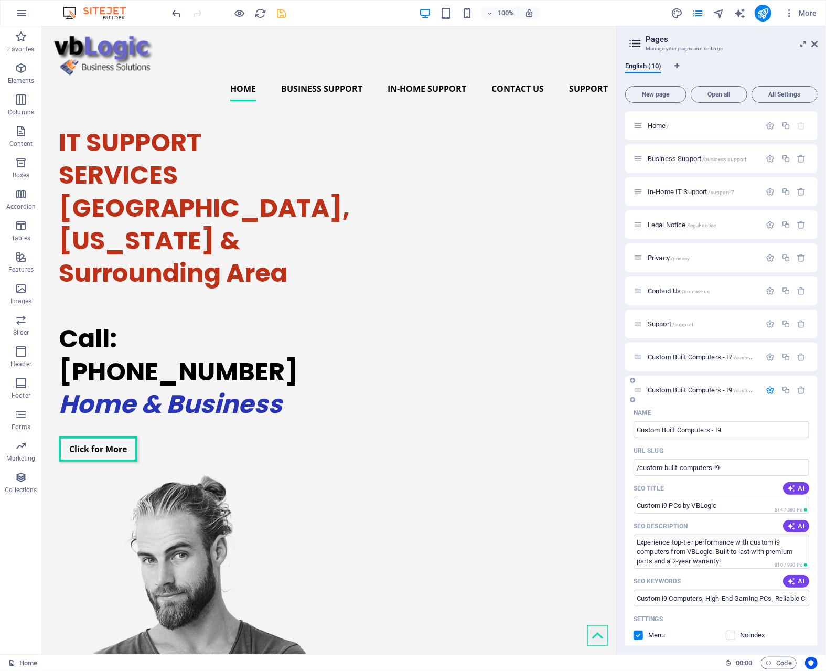
click at [768, 390] on icon "button" at bounding box center [770, 390] width 9 height 9
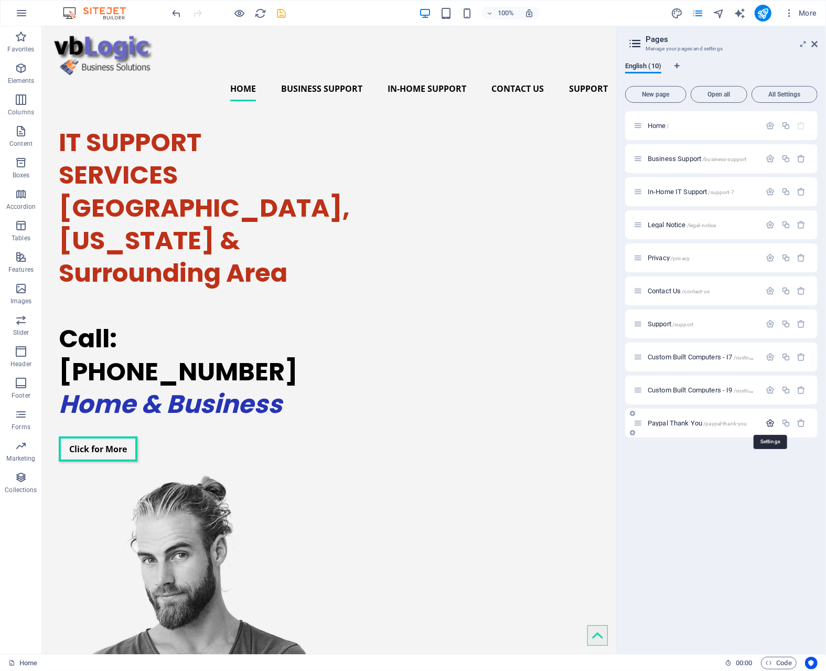
click at [771, 423] on icon "button" at bounding box center [770, 423] width 9 height 9
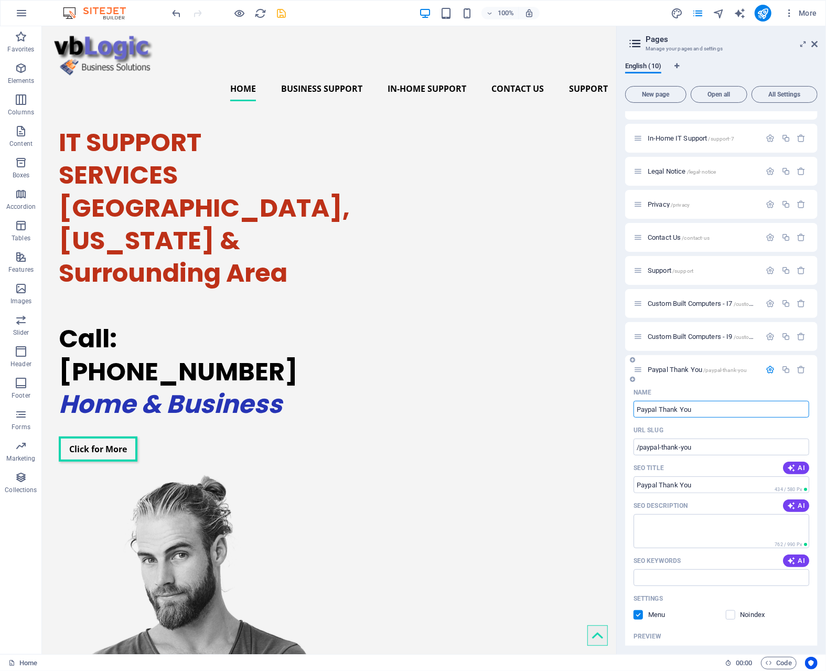
scroll to position [157, 0]
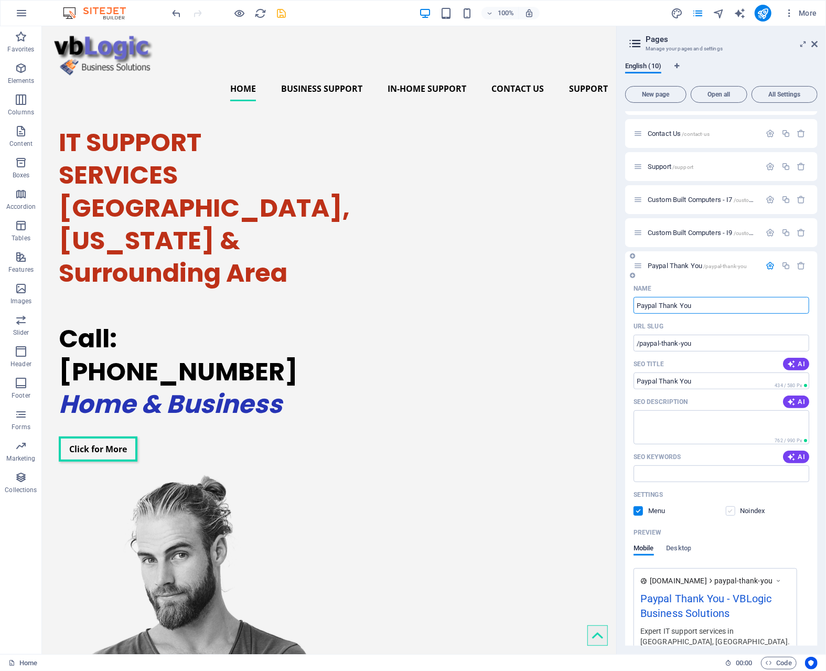
click at [728, 510] on label at bounding box center [730, 510] width 9 height 9
click at [0, 0] on input "checkbox" at bounding box center [0, 0] width 0 height 0
click at [639, 510] on label at bounding box center [638, 510] width 9 height 9
click at [0, 0] on input "checkbox" at bounding box center [0, 0] width 0 height 0
click at [769, 264] on icon "button" at bounding box center [770, 265] width 9 height 9
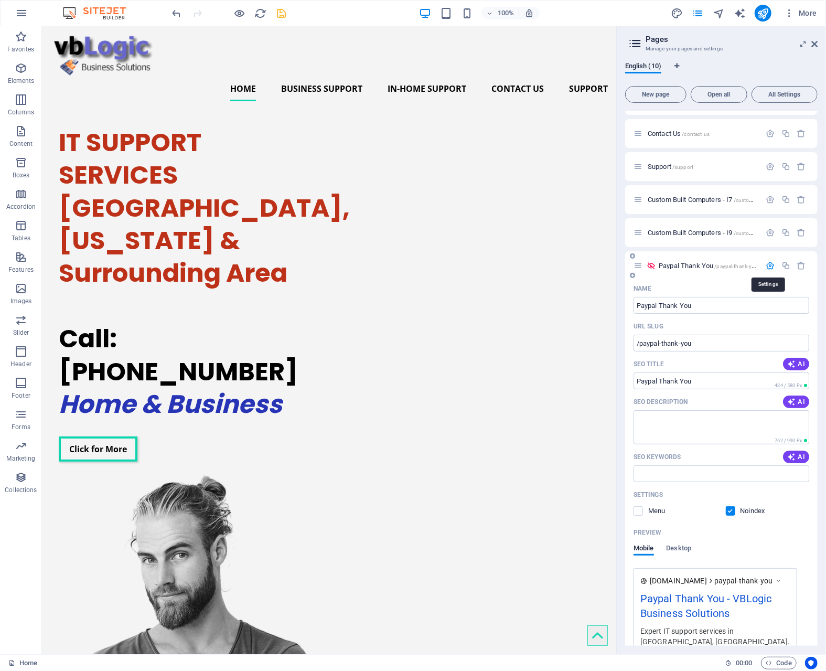
scroll to position [0, 0]
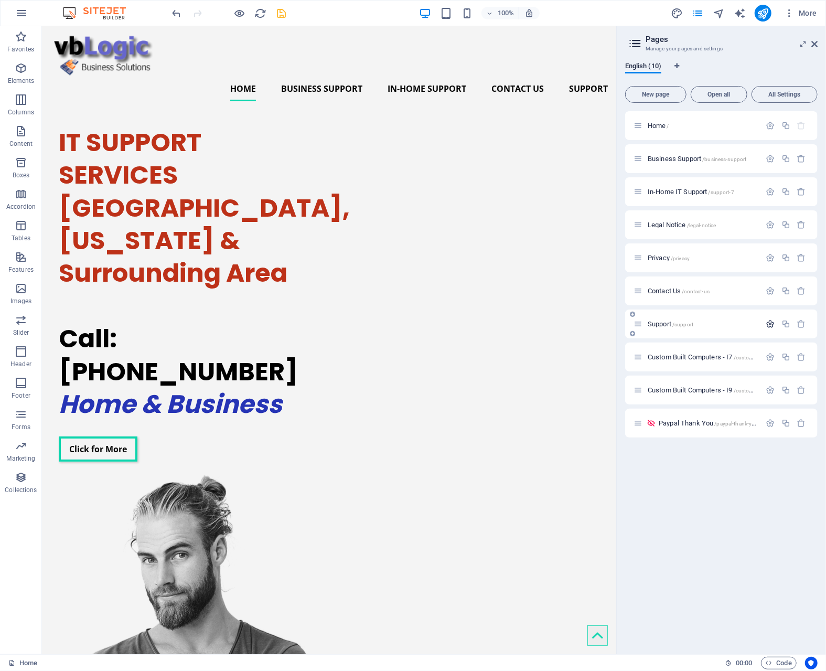
click at [769, 323] on icon "button" at bounding box center [770, 323] width 9 height 9
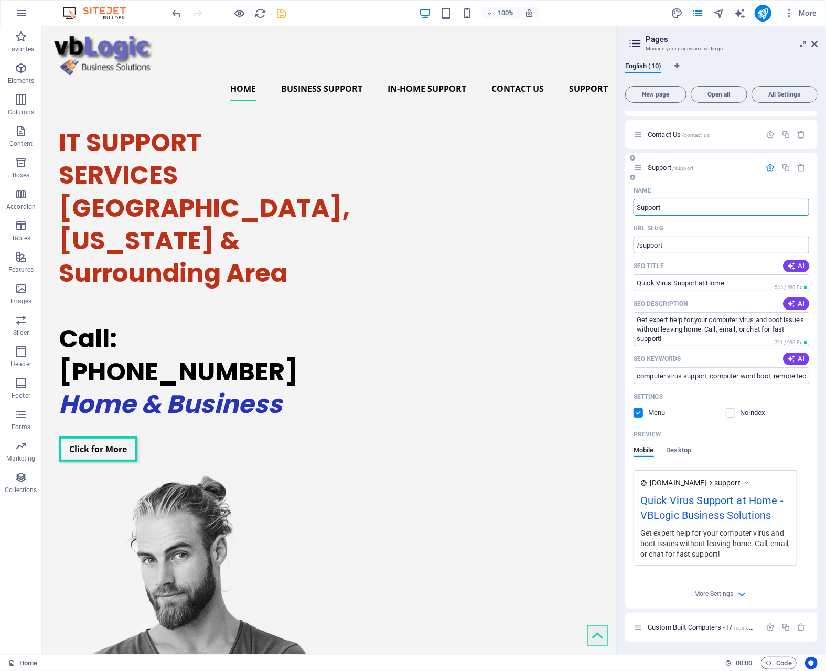
scroll to position [157, 0]
click at [766, 166] on icon "button" at bounding box center [770, 166] width 9 height 9
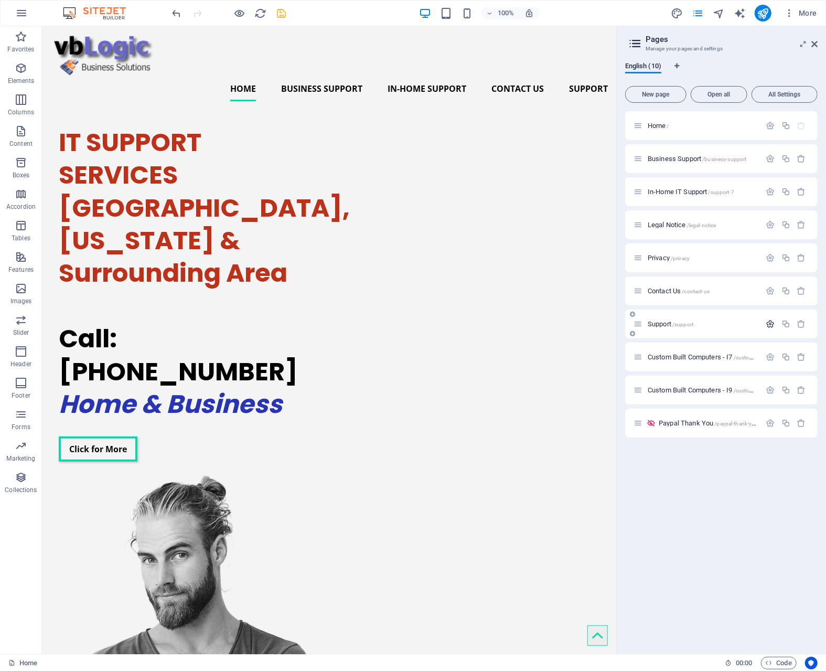
scroll to position [0, 0]
click at [771, 158] on icon "button" at bounding box center [770, 158] width 9 height 9
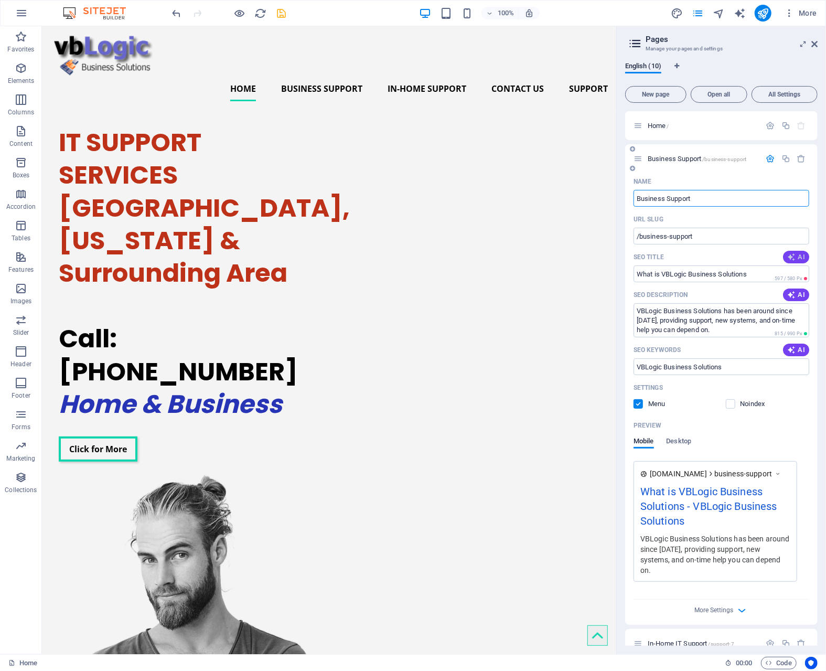
click at [793, 256] on icon "button" at bounding box center [791, 257] width 8 height 8
type input "Expert Business Network Setup"
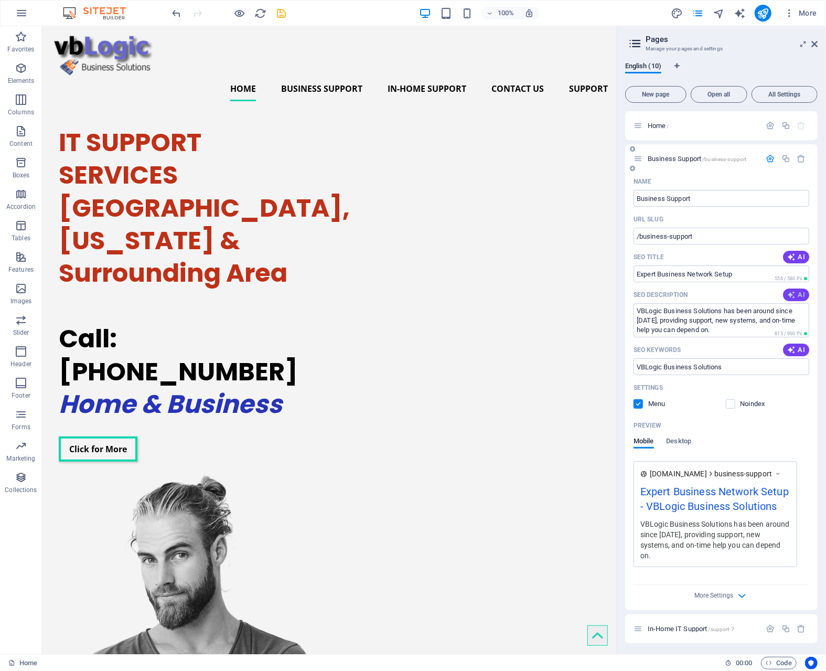
click at [795, 294] on span "AI" at bounding box center [796, 295] width 18 height 8
type textarea "Get expert IT support for small and large businesses. Free consultations, 40 ye…"
click at [794, 349] on icon "button" at bounding box center [791, 350] width 8 height 8
type input "business network support, Cisco certified network engineer, IT consultation ser…"
click at [769, 157] on icon "button" at bounding box center [770, 158] width 9 height 9
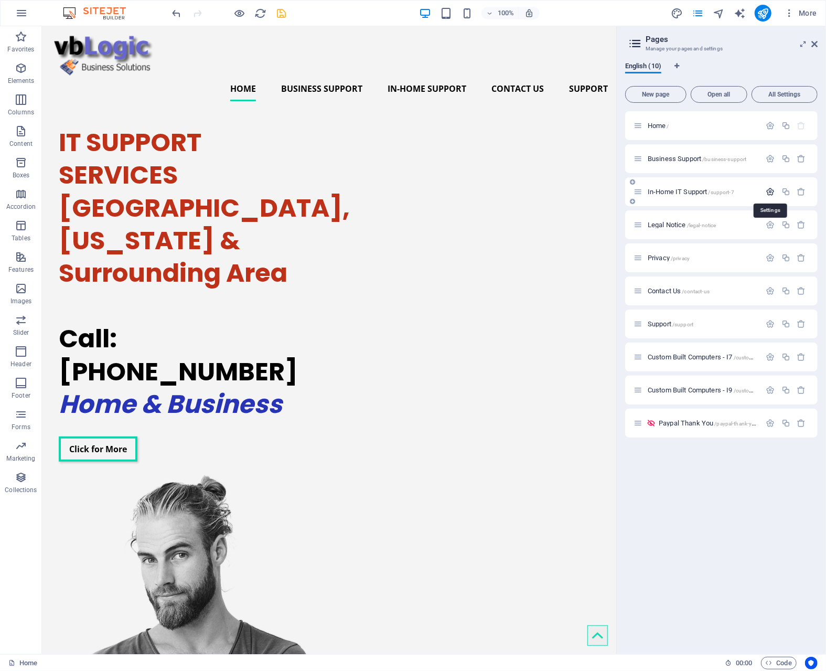
click at [772, 190] on icon "button" at bounding box center [770, 191] width 9 height 9
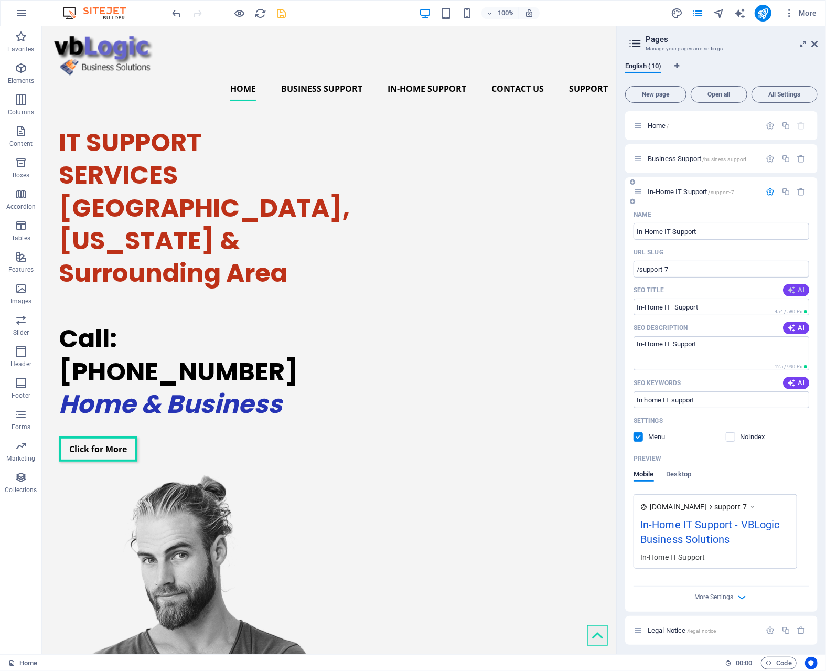
click at [795, 287] on span "AI" at bounding box center [796, 290] width 18 height 8
type input "Fast In-Home IT Support Help"
click at [794, 326] on icon "button" at bounding box center [791, 328] width 8 height 8
type textarea "Get fast, affordable IT support and in-home tech solutions. Call us for expert …"
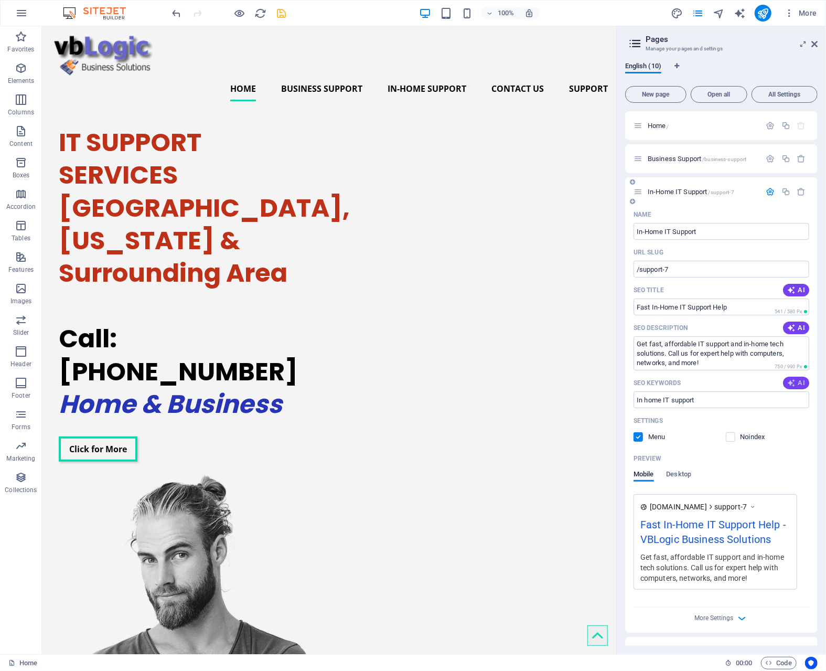
click at [794, 382] on icon "button" at bounding box center [791, 383] width 8 height 8
type input "in-home computer support, wireless network installation, virus removal services…"
click at [767, 190] on icon "button" at bounding box center [770, 191] width 9 height 9
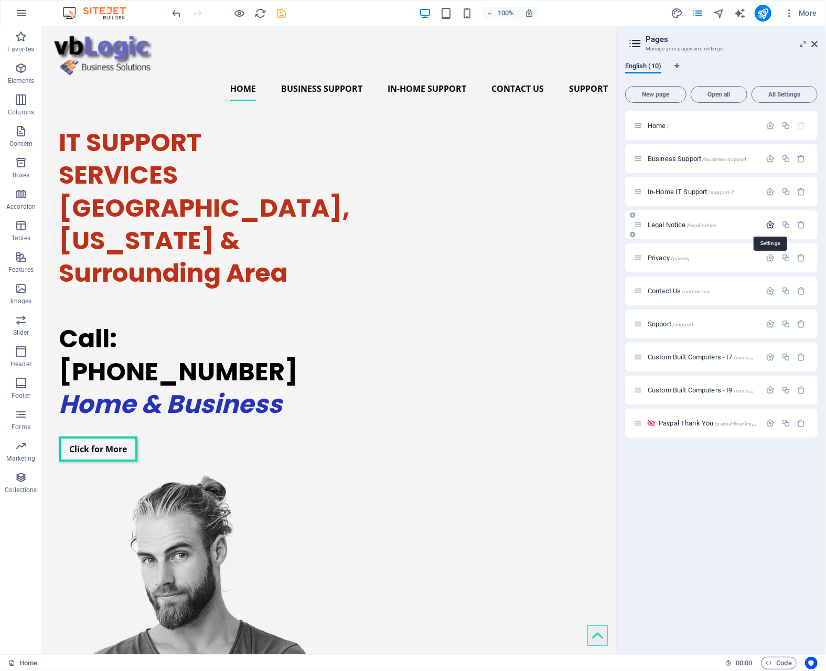
click at [771, 223] on icon "button" at bounding box center [770, 224] width 9 height 9
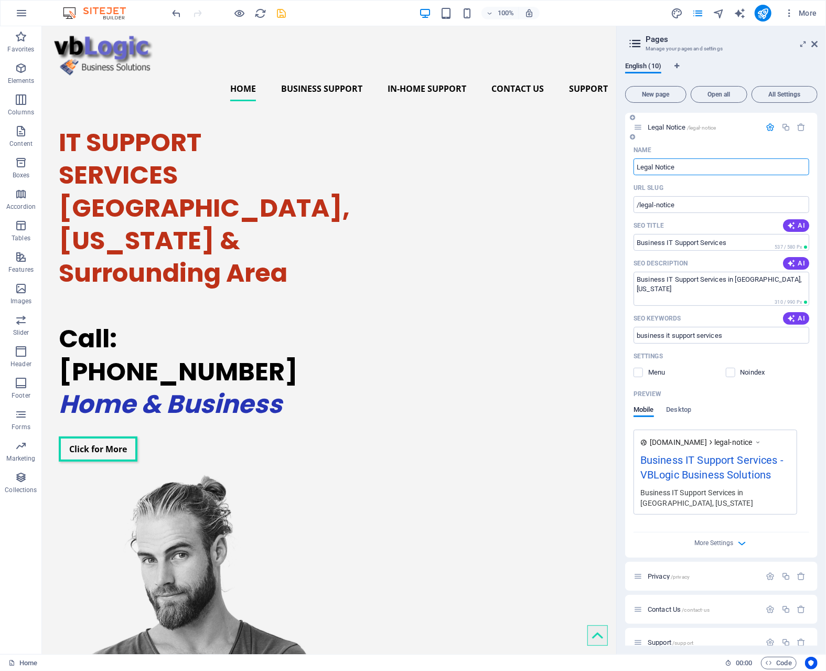
scroll to position [105, 0]
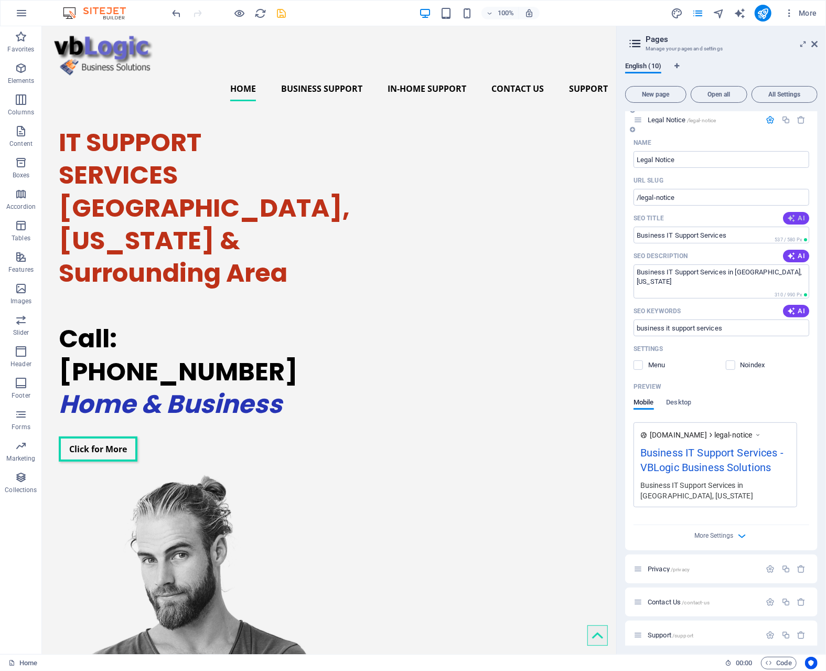
click at [796, 217] on span "AI" at bounding box center [796, 218] width 18 height 8
type input "Vblogic.net Legal Notice Info"
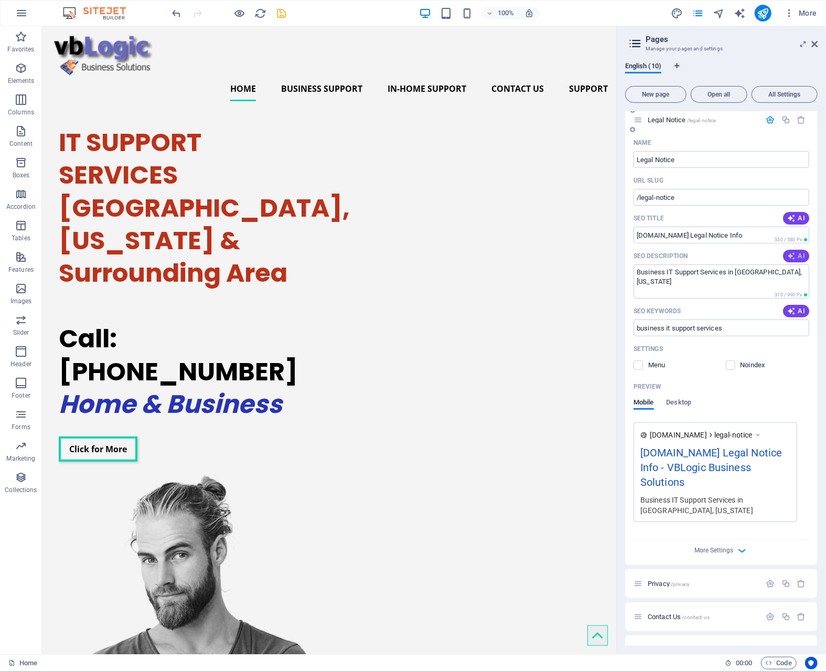
click at [795, 256] on span "AI" at bounding box center [796, 256] width 18 height 8
type textarea "Explore vblogic.nets legal notice, detailing information usage, limitations, an…"
click at [792, 310] on icon "button" at bounding box center [791, 311] width 8 height 8
type input "legal notice, website disclaimer, information accuracy, liability statement, we…"
click at [731, 364] on label at bounding box center [730, 364] width 9 height 9
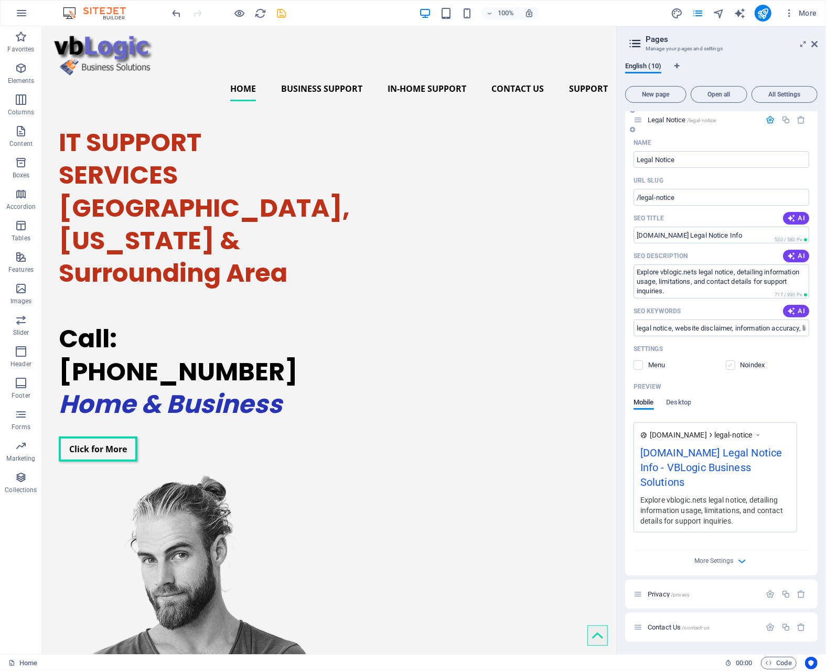
click at [0, 0] on input "checkbox" at bounding box center [0, 0] width 0 height 0
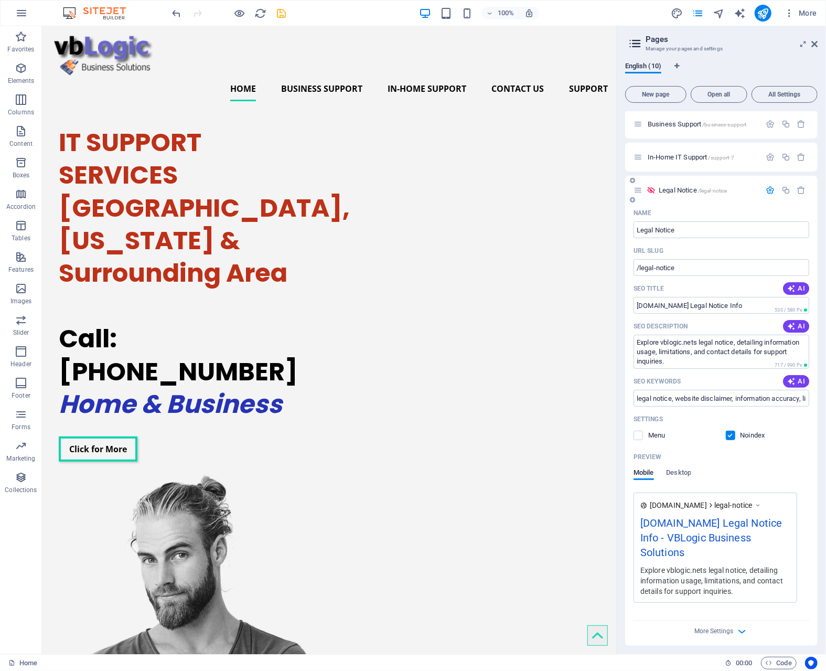
scroll to position [0, 0]
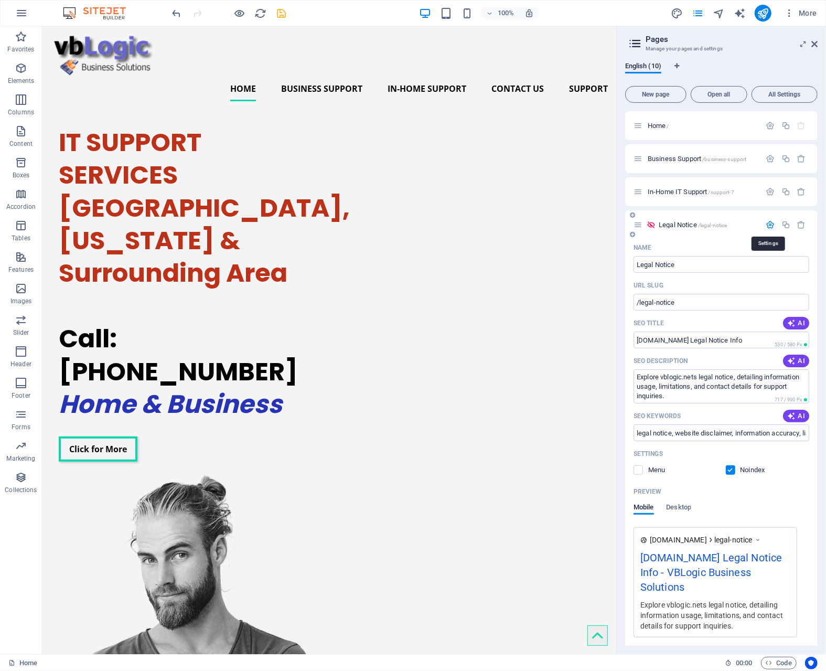
click at [768, 223] on icon "button" at bounding box center [770, 224] width 9 height 9
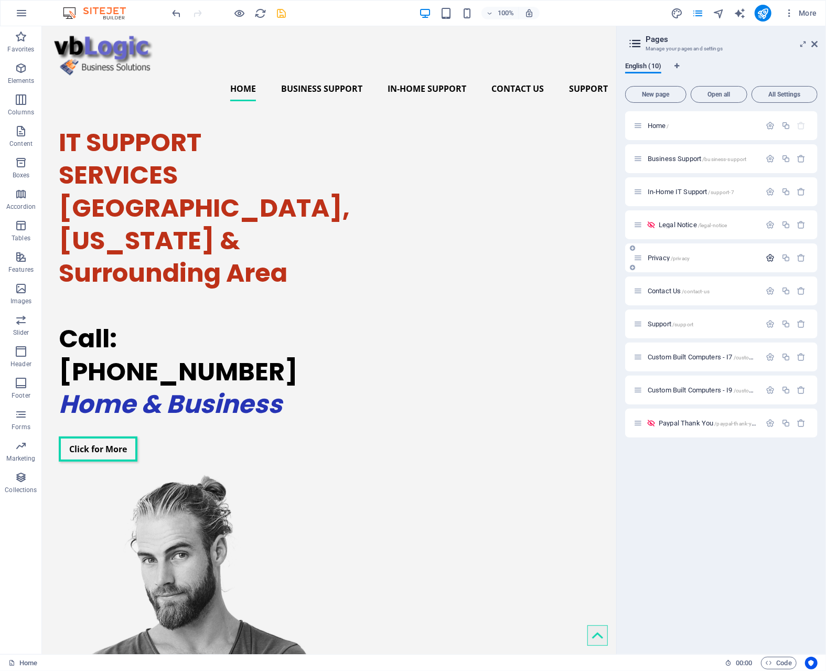
click at [771, 258] on icon "button" at bounding box center [770, 257] width 9 height 9
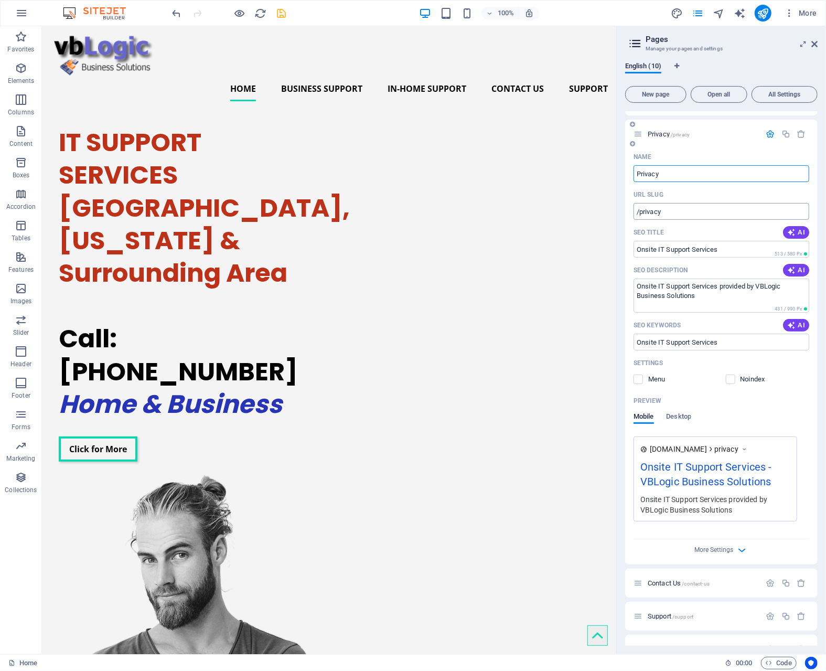
scroll to position [157, 0]
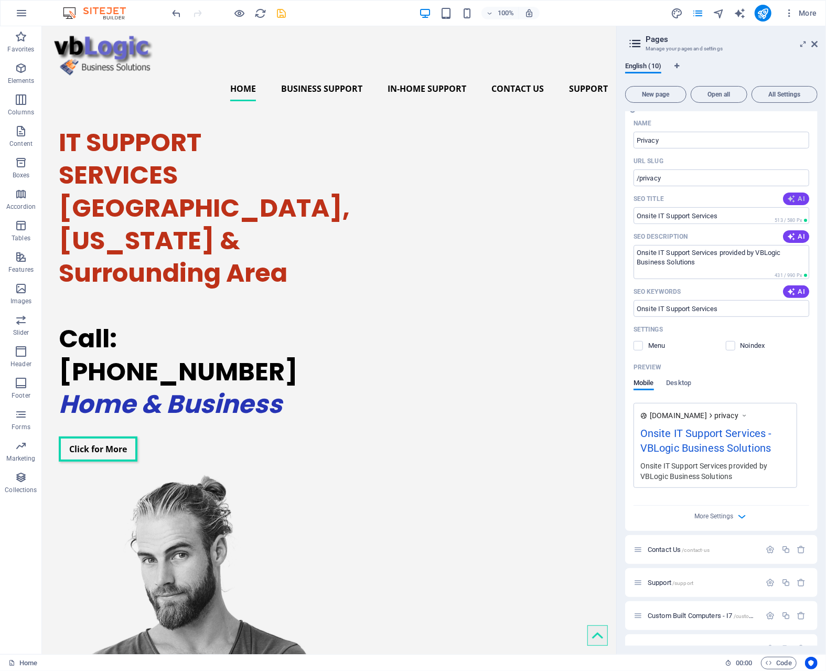
click at [796, 198] on span "AI" at bounding box center [796, 199] width 18 height 8
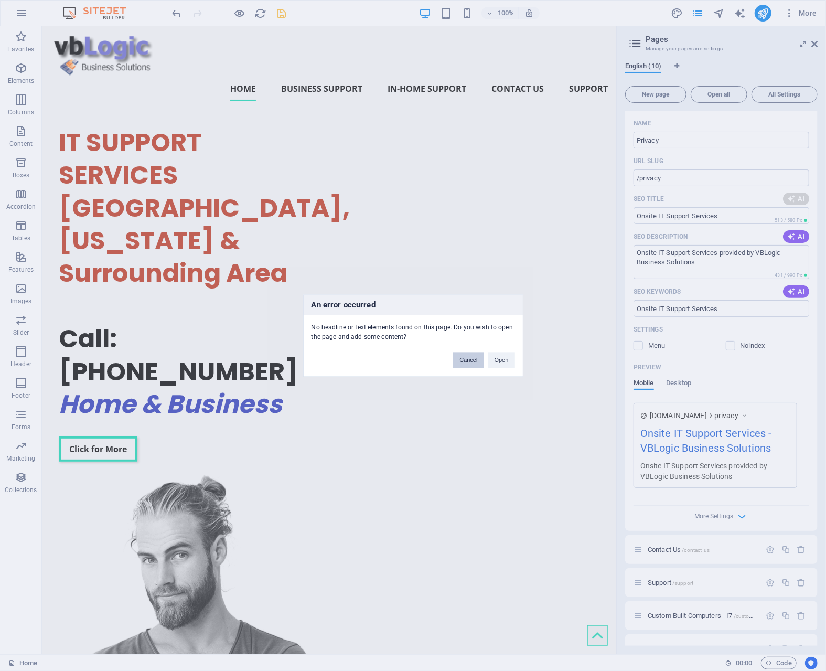
drag, startPoint x: 458, startPoint y: 356, endPoint x: 418, endPoint y: 329, distance: 48.0
click at [458, 356] on button "Cancel" at bounding box center [468, 360] width 30 height 16
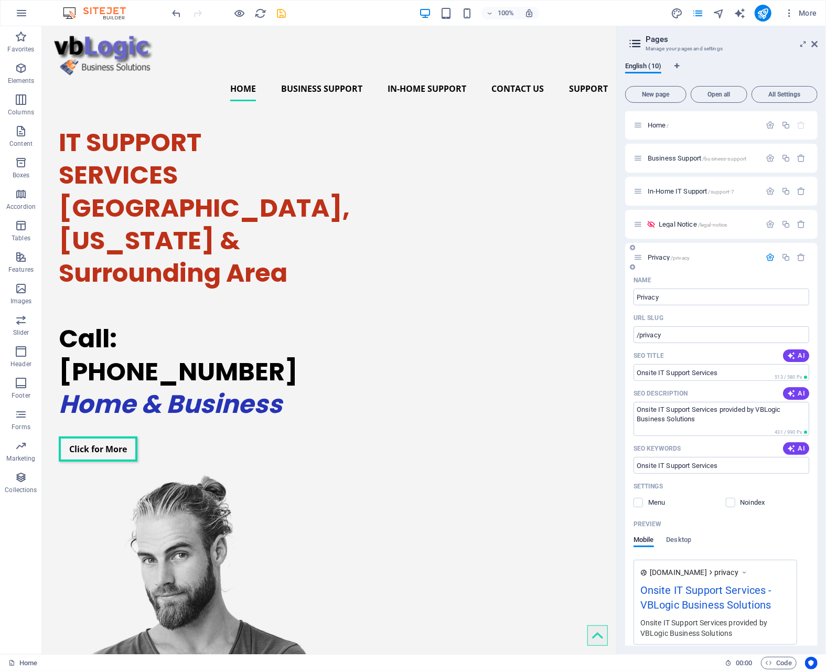
scroll to position [0, 0]
click at [729, 505] on label at bounding box center [730, 502] width 9 height 9
click at [0, 0] on input "checkbox" at bounding box center [0, 0] width 0 height 0
click at [767, 257] on icon "button" at bounding box center [770, 257] width 9 height 9
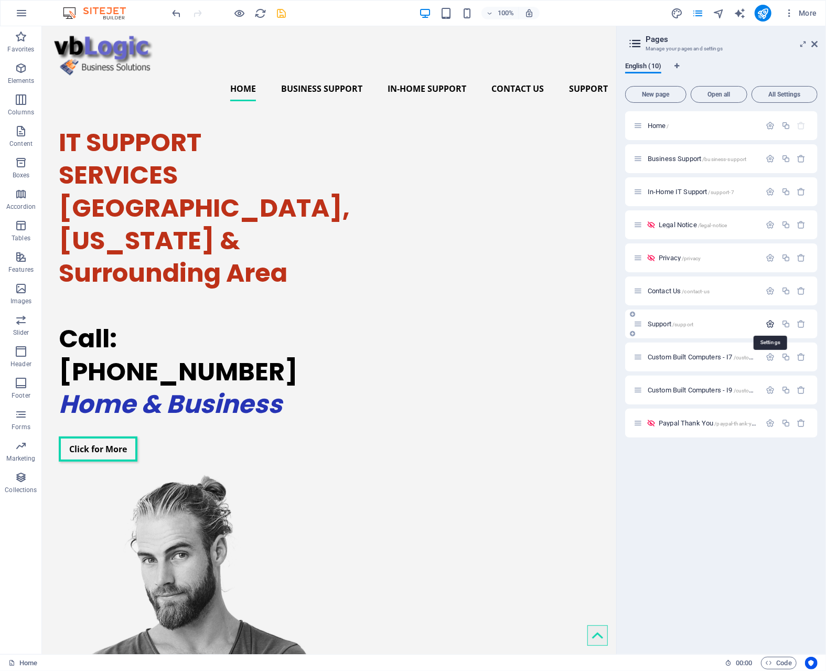
click at [771, 322] on icon "button" at bounding box center [770, 323] width 9 height 9
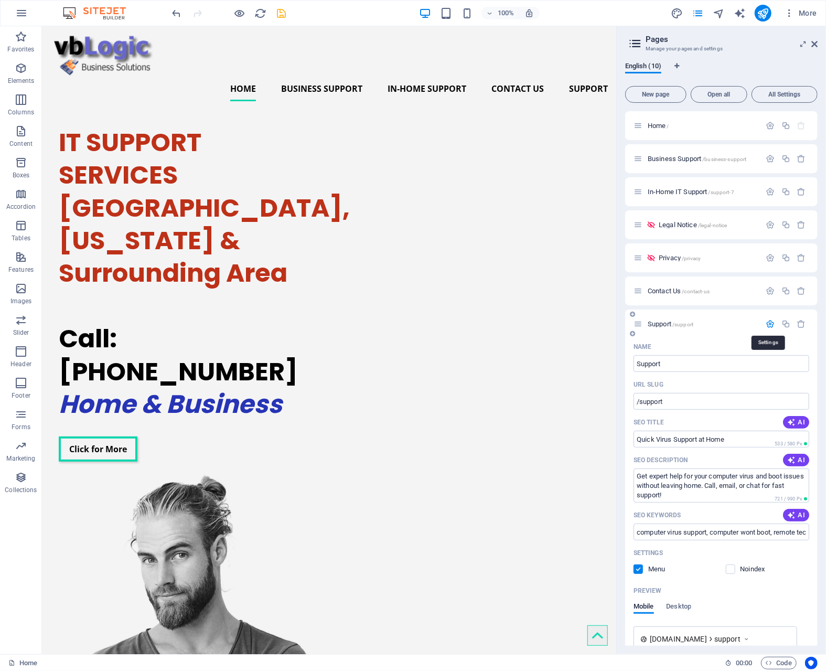
click at [770, 322] on icon "button" at bounding box center [770, 323] width 9 height 9
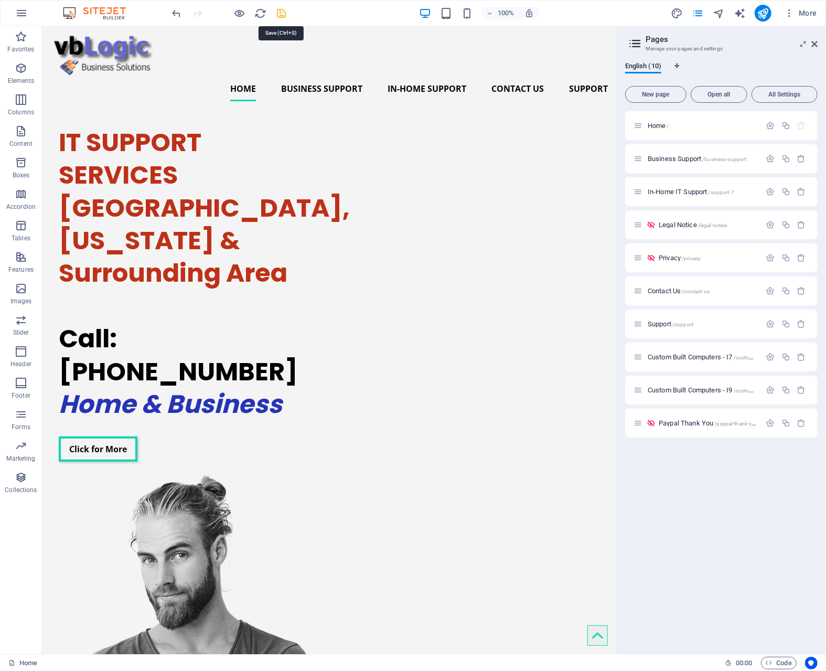
click at [281, 12] on icon "save" at bounding box center [282, 13] width 12 height 12
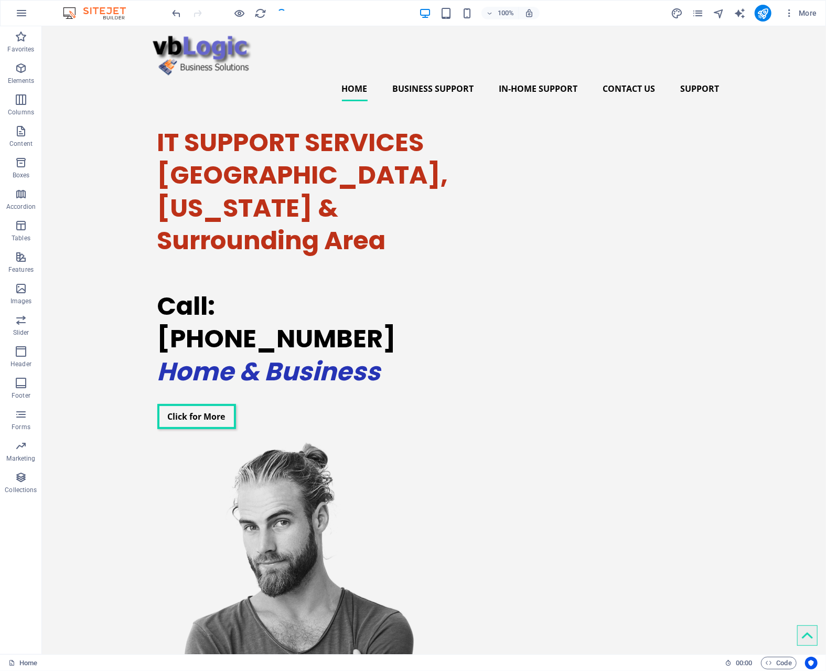
checkbox input "false"
click at [762, 11] on icon "publish" at bounding box center [763, 13] width 12 height 12
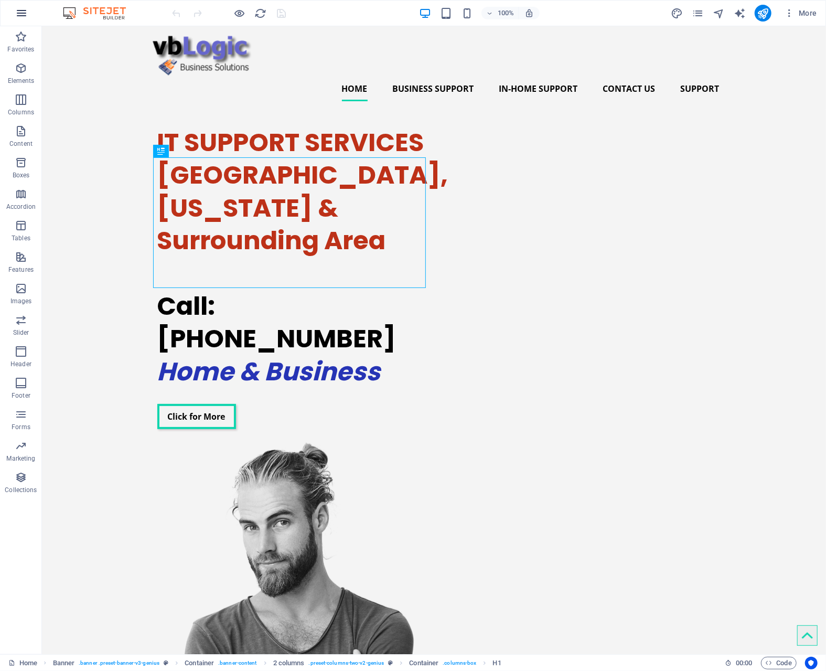
click at [24, 11] on icon "button" at bounding box center [21, 13] width 13 height 13
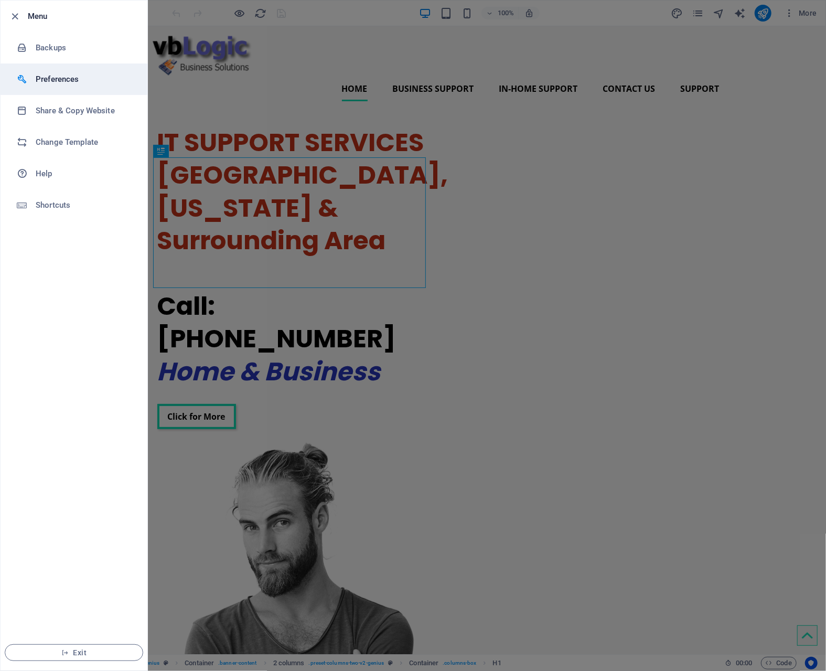
click at [65, 77] on h6 "Preferences" at bounding box center [84, 79] width 97 height 13
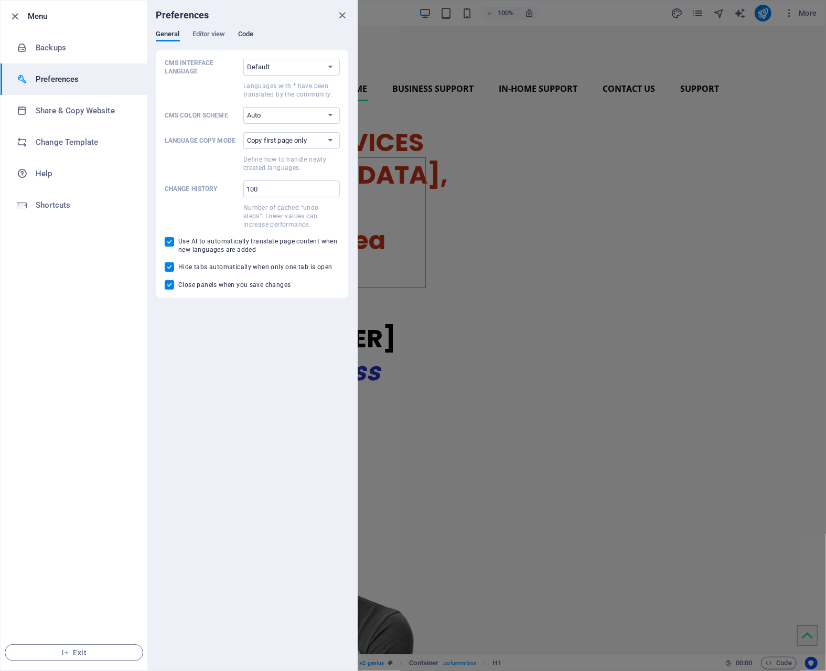
click at [251, 33] on span "Code" at bounding box center [245, 35] width 15 height 15
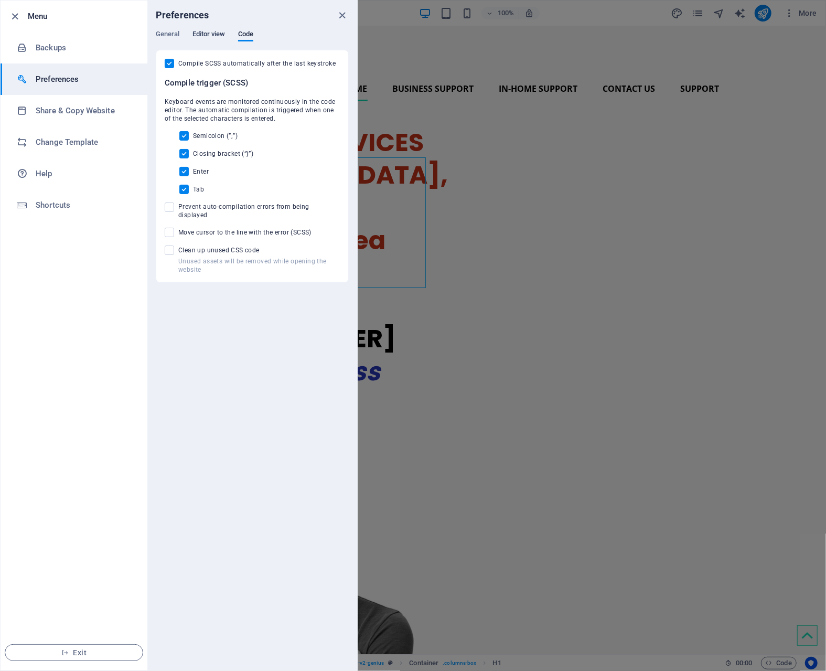
click at [201, 32] on span "Editor view" at bounding box center [209, 35] width 33 height 15
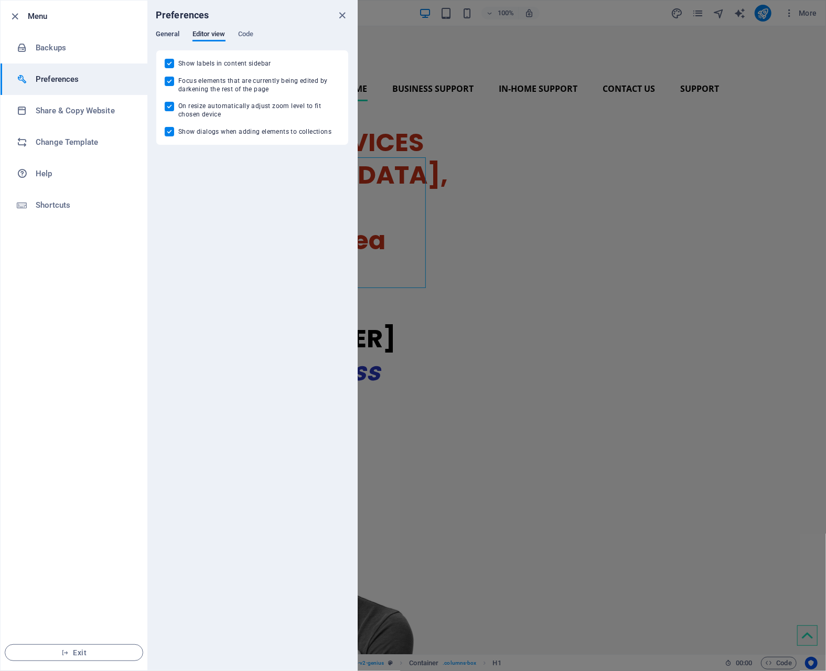
click at [168, 34] on span "General" at bounding box center [168, 35] width 24 height 15
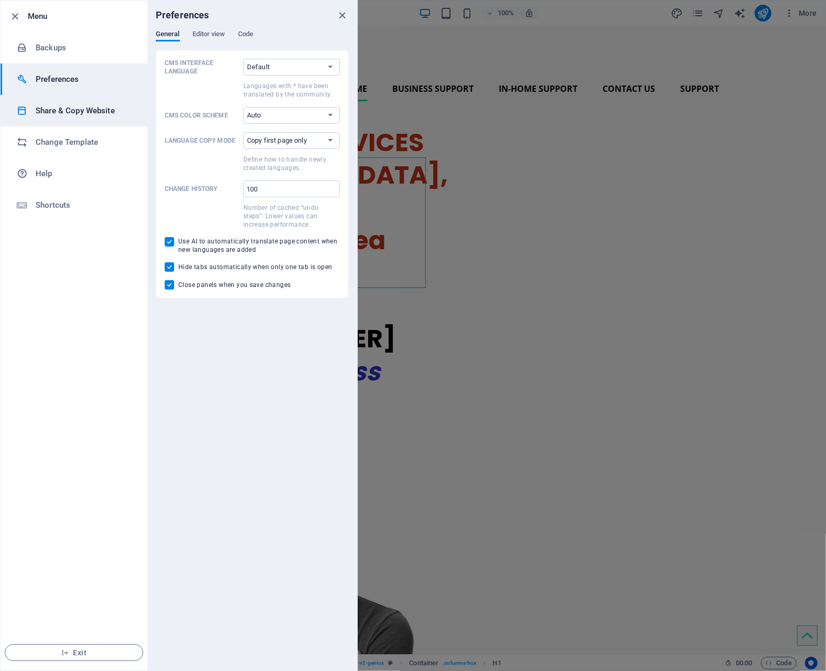
click at [75, 108] on h6 "Share & Copy Website" at bounding box center [84, 110] width 97 height 13
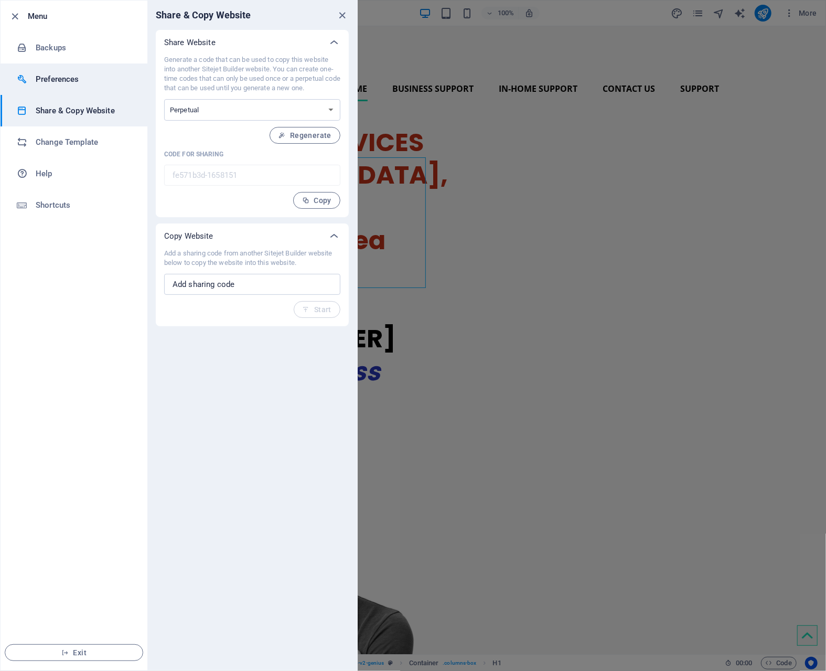
click at [67, 73] on h6 "Preferences" at bounding box center [84, 79] width 97 height 13
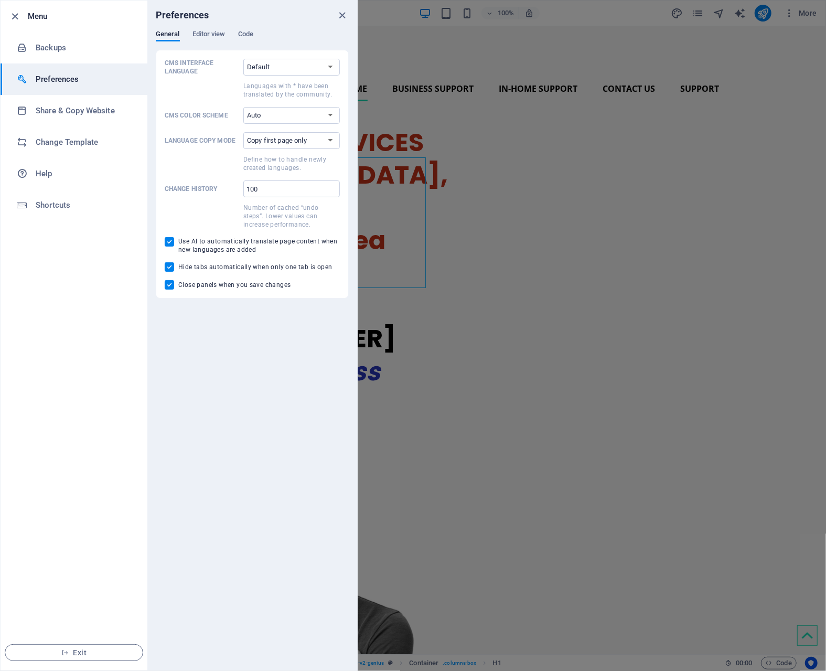
click at [40, 16] on h6 "Menu" at bounding box center [83, 16] width 111 height 13
click at [18, 17] on icon "button" at bounding box center [15, 16] width 12 height 12
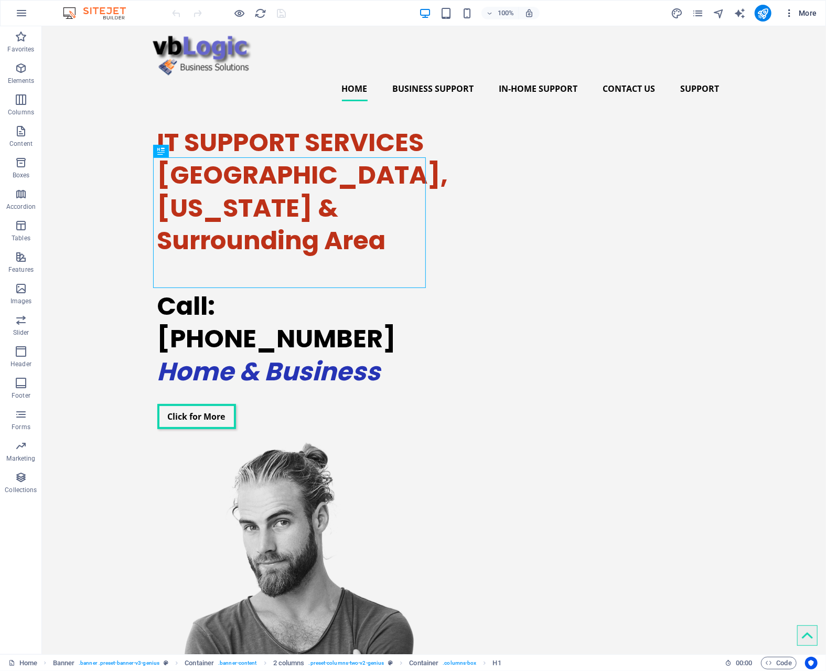
click at [808, 13] on span "More" at bounding box center [800, 13] width 33 height 10
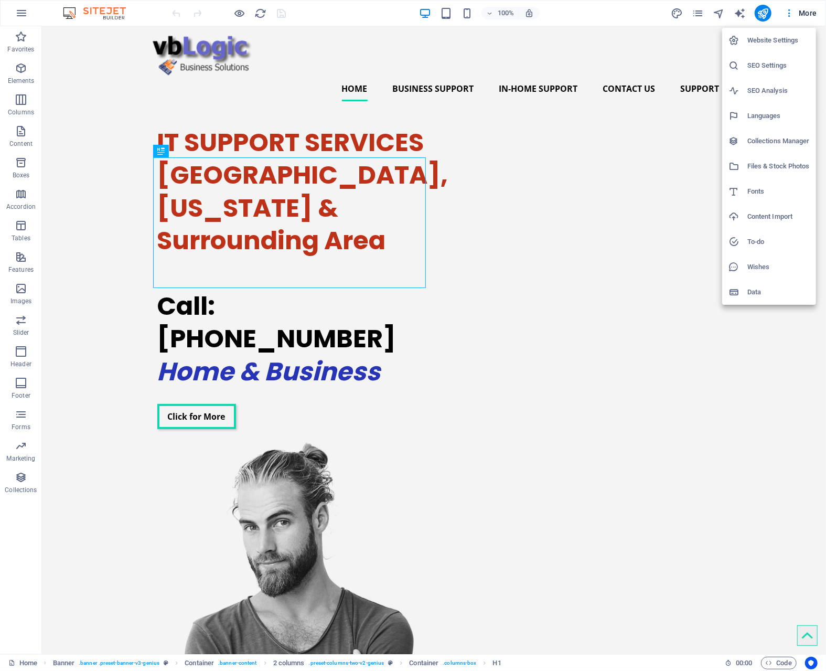
click at [460, 107] on div at bounding box center [413, 335] width 826 height 671
